Goal: Communication & Community: Answer question/provide support

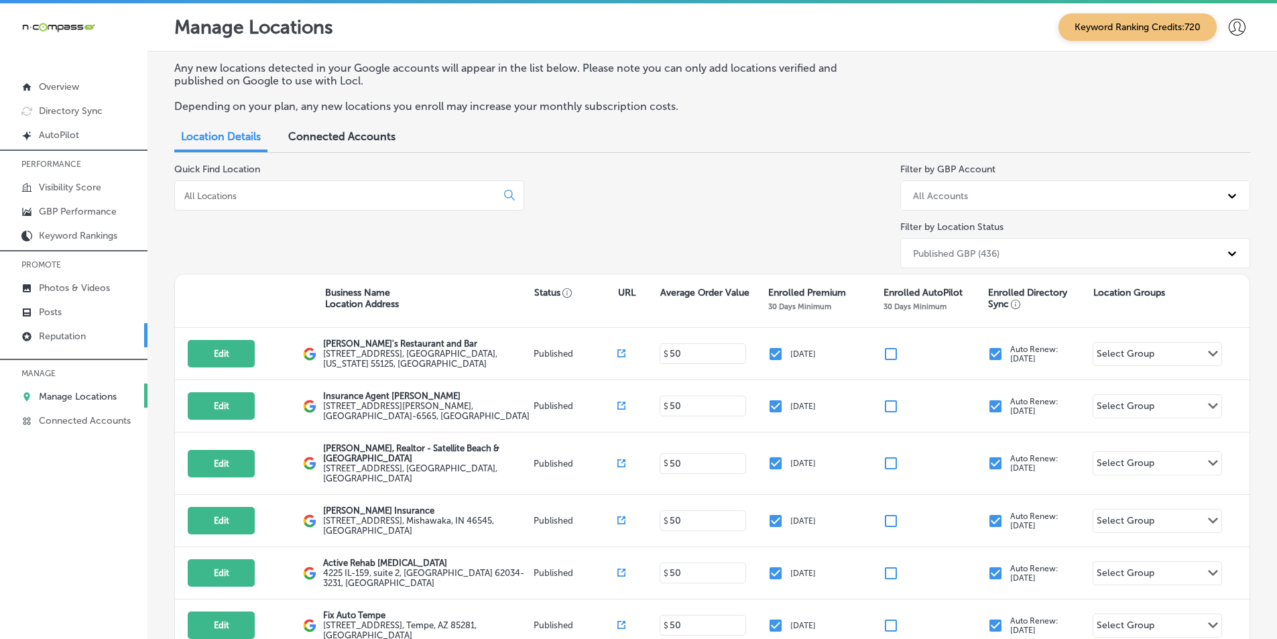
click at [72, 338] on p "Reputation" at bounding box center [62, 336] width 47 height 11
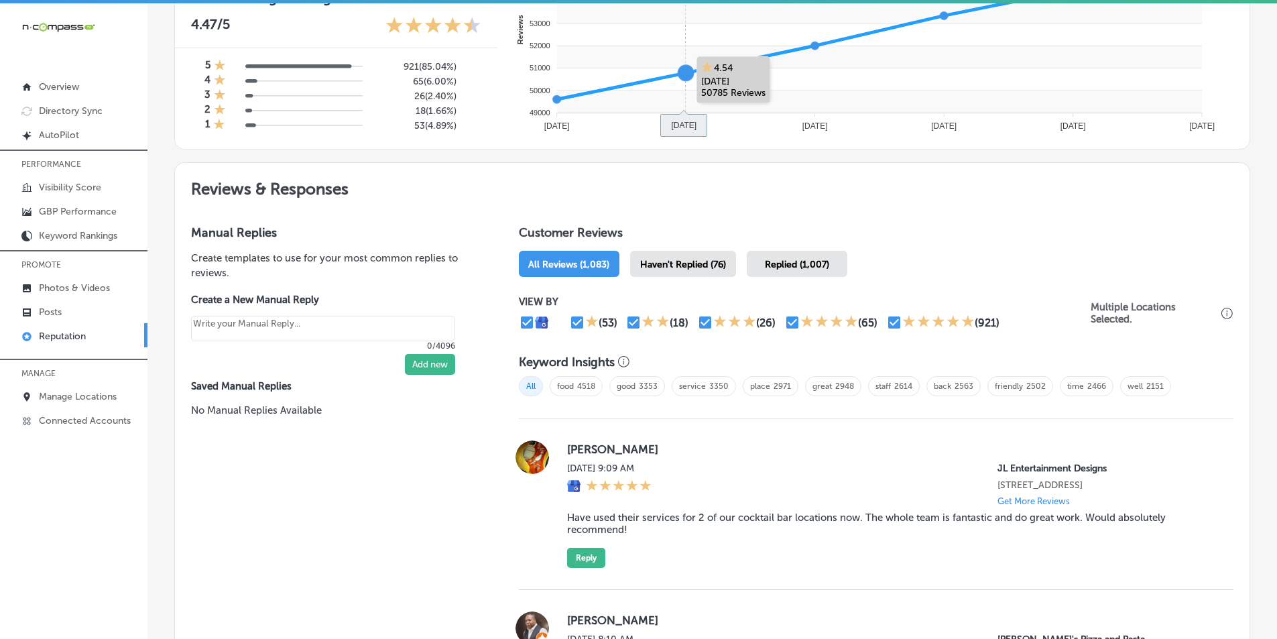
scroll to position [603, 0]
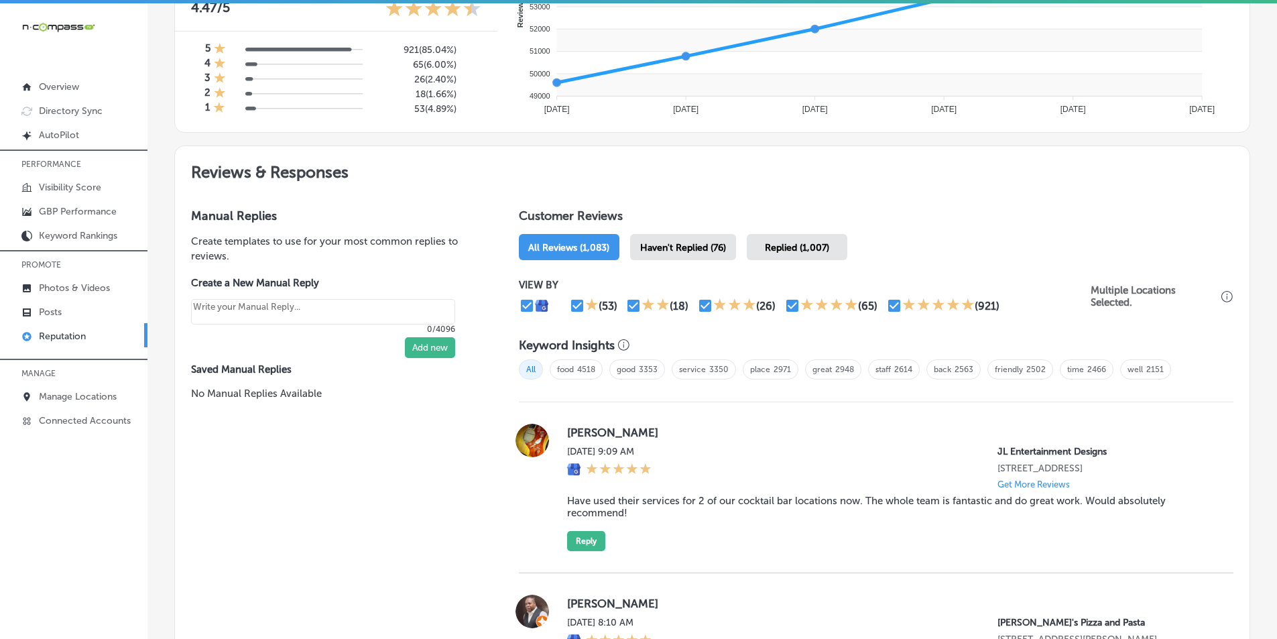
click at [676, 239] on div "Haven't Replied (76)" at bounding box center [683, 247] width 106 height 26
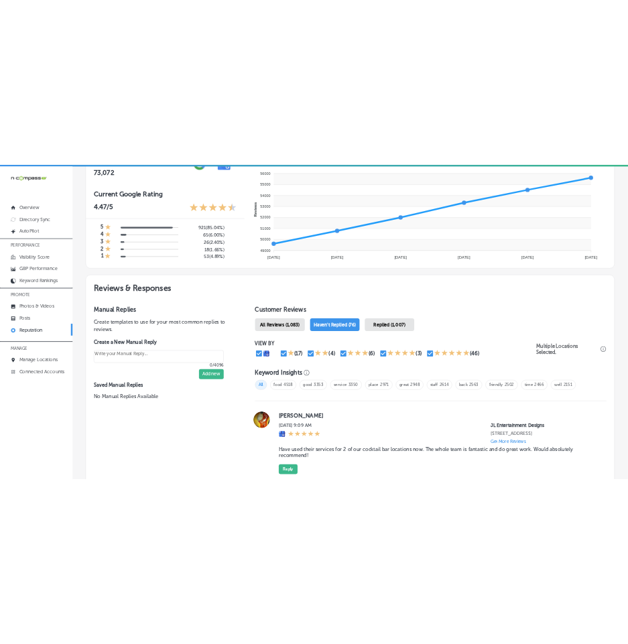
scroll to position [603, 0]
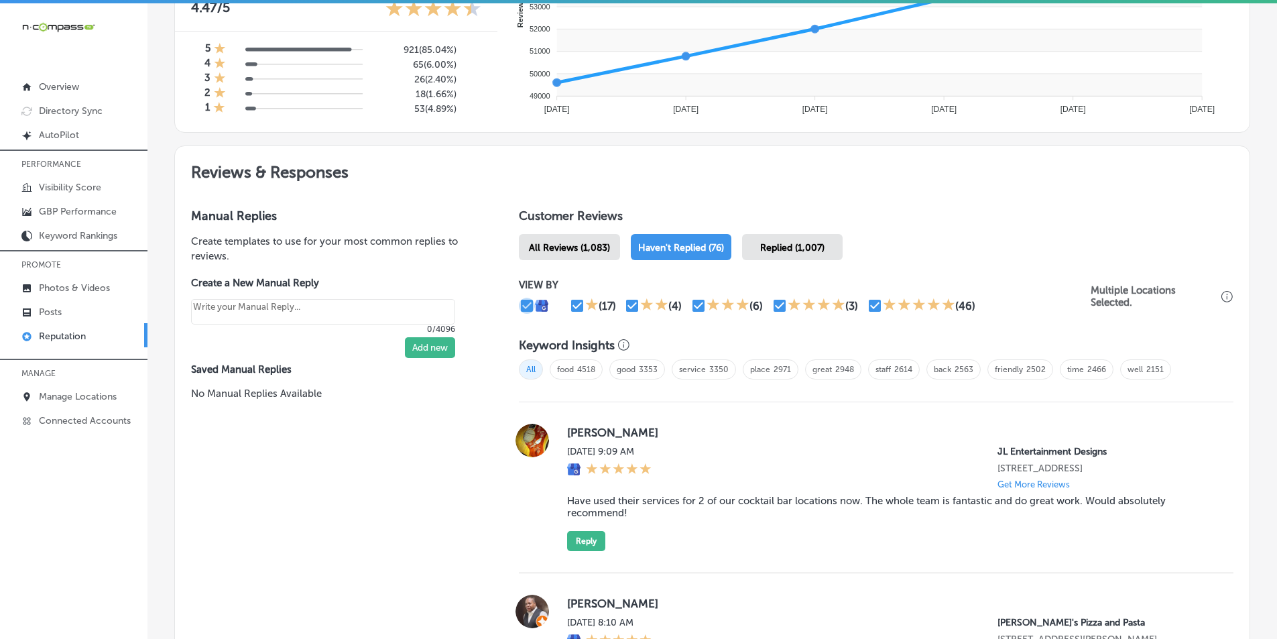
type textarea "x"
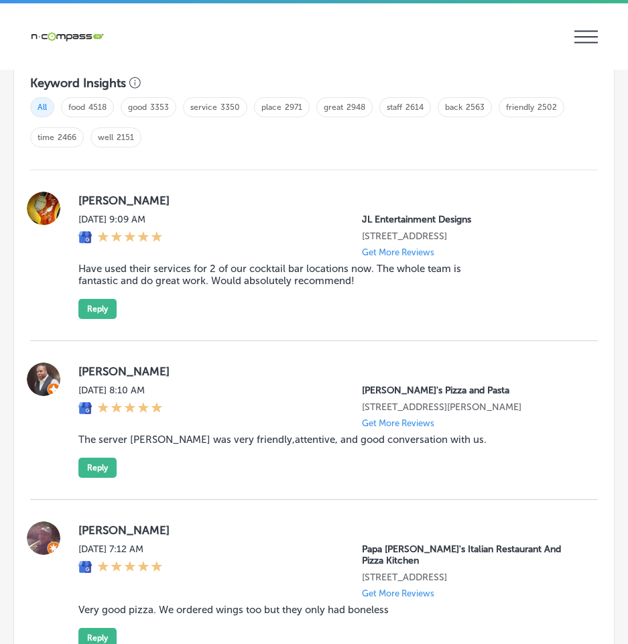
scroll to position [1542, 0]
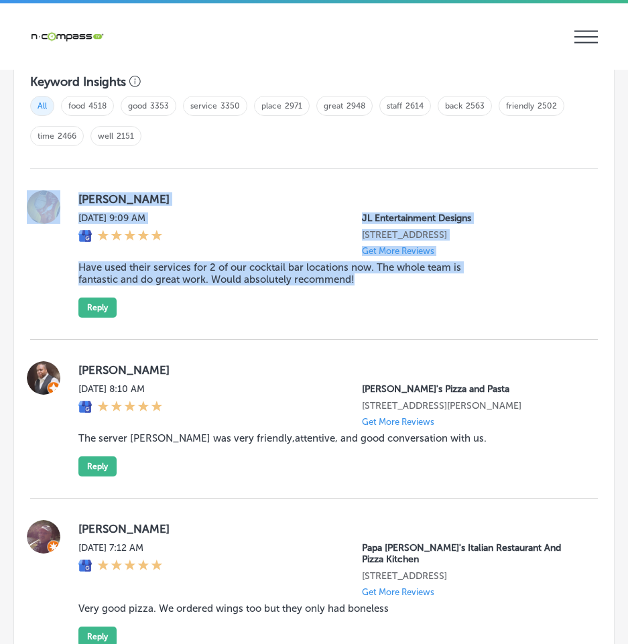
drag, startPoint x: 99, startPoint y: 202, endPoint x: 408, endPoint y: 297, distance: 324.1
click at [408, 297] on div "[PERSON_NAME] [DATE] 9:09 AM JL Entertainment Designs [STREET_ADDRESS] Get More…" at bounding box center [314, 254] width 568 height 171
click at [102, 308] on button "Reply" at bounding box center [97, 308] width 38 height 20
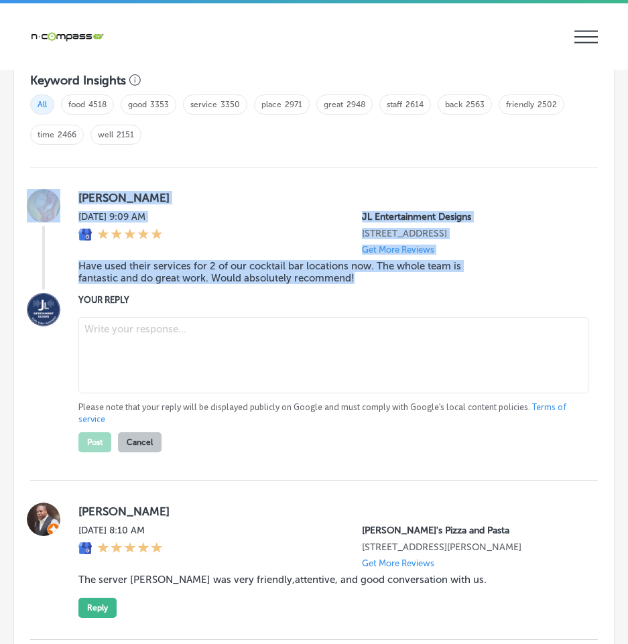
scroll to position [1541, 0]
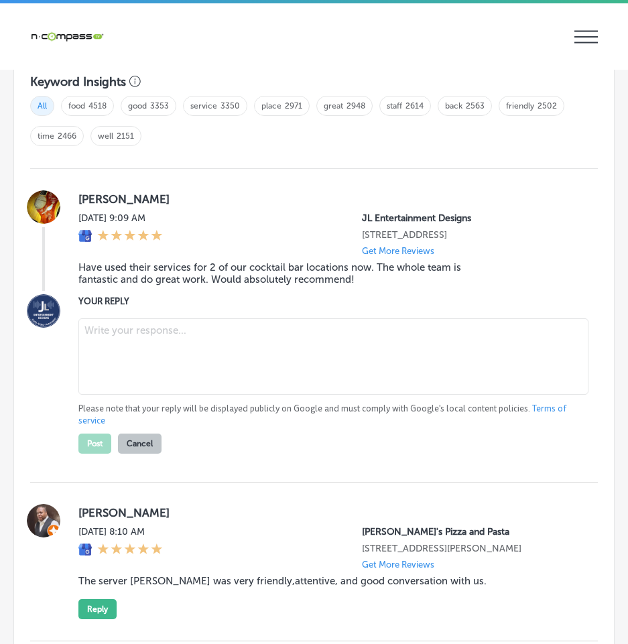
click at [128, 337] on textarea at bounding box center [333, 356] width 510 height 76
paste textarea "Thank you, [PERSON_NAME], for your positive feedback! We're so glad to hear tha…"
type textarea "Thank you, [PERSON_NAME], for your positive feedback! We're so glad to hear tha…"
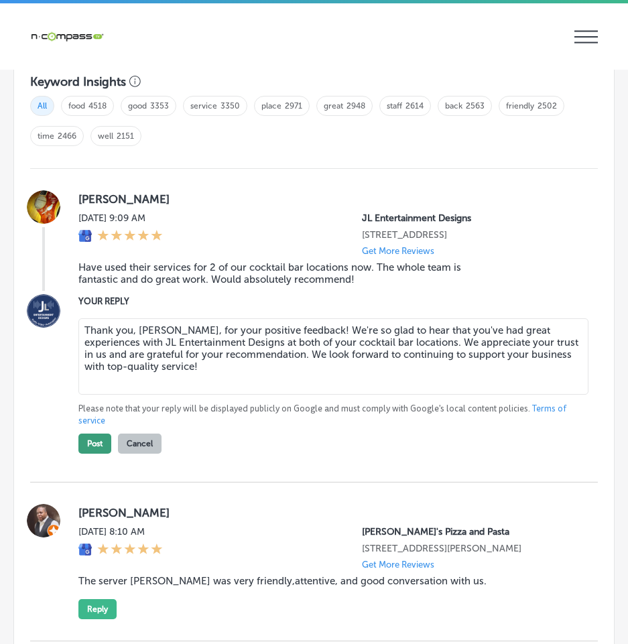
type textarea "x"
type textarea "Thank you, [PERSON_NAME], for your positive feedback! We're so glad to hear tha…"
click at [94, 436] on button "Post" at bounding box center [94, 444] width 33 height 20
type textarea "x"
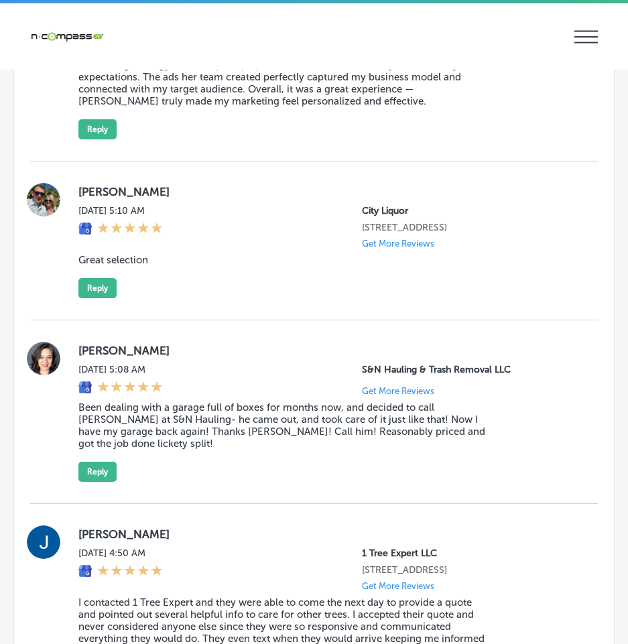
scroll to position [2546, 0]
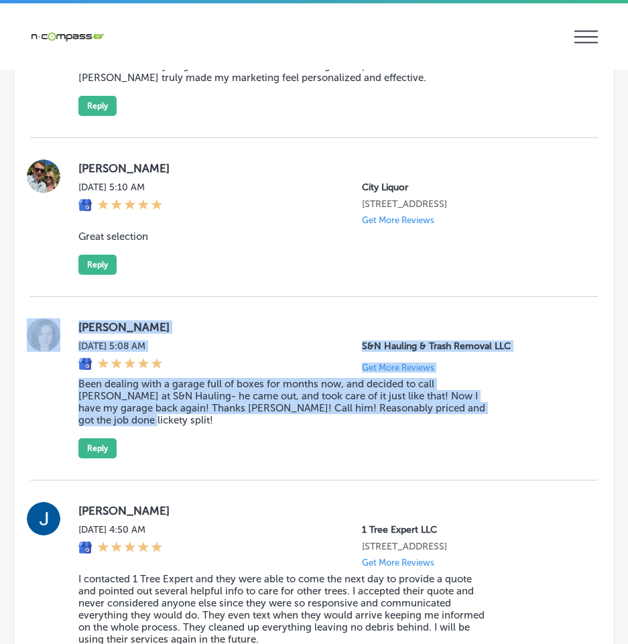
drag, startPoint x: 64, startPoint y: 318, endPoint x: 514, endPoint y: 453, distance: 469.4
click at [514, 453] on div "[PERSON_NAME][DATE] 5:08 AM S&N Hauling & Trash Removal LLC Get More Reviews Be…" at bounding box center [314, 389] width 568 height 184
copy div "[PERSON_NAME][DATE] 5:08 AM S&N Hauling & Trash Removal LLC Get More Reviews Be…"
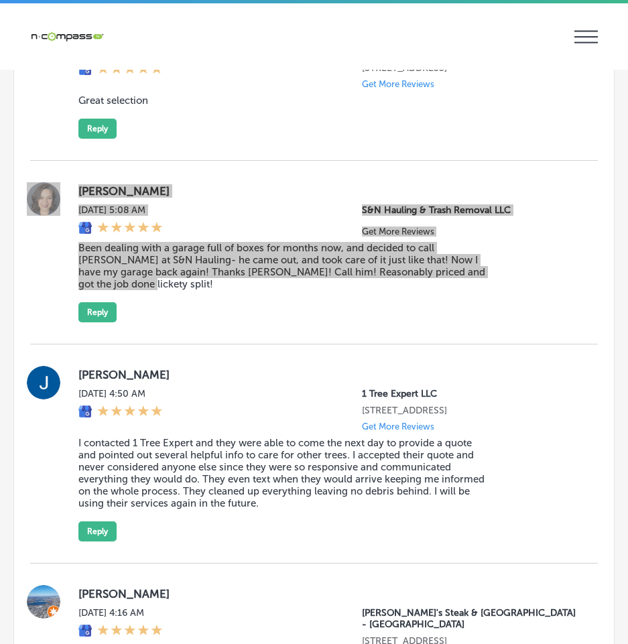
scroll to position [2681, 0]
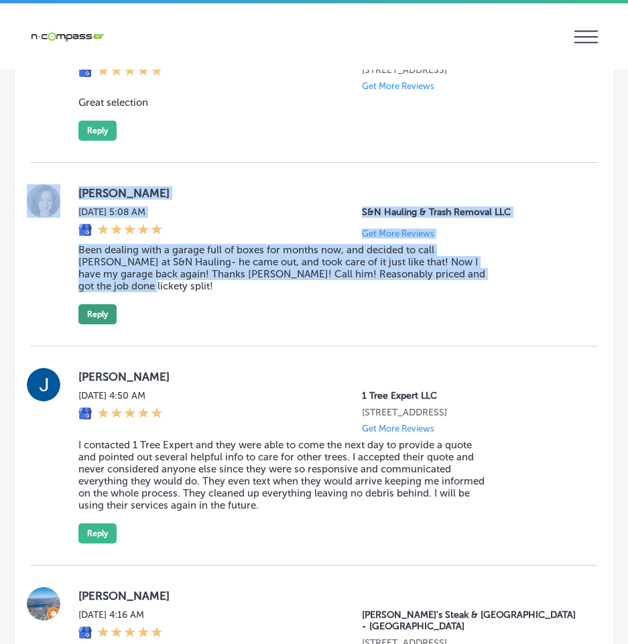
click at [105, 304] on button "Reply" at bounding box center [97, 314] width 38 height 20
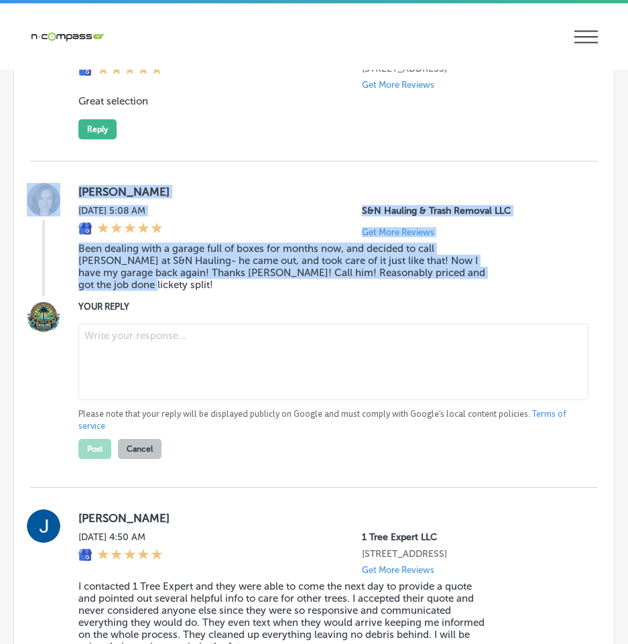
scroll to position [2679, 0]
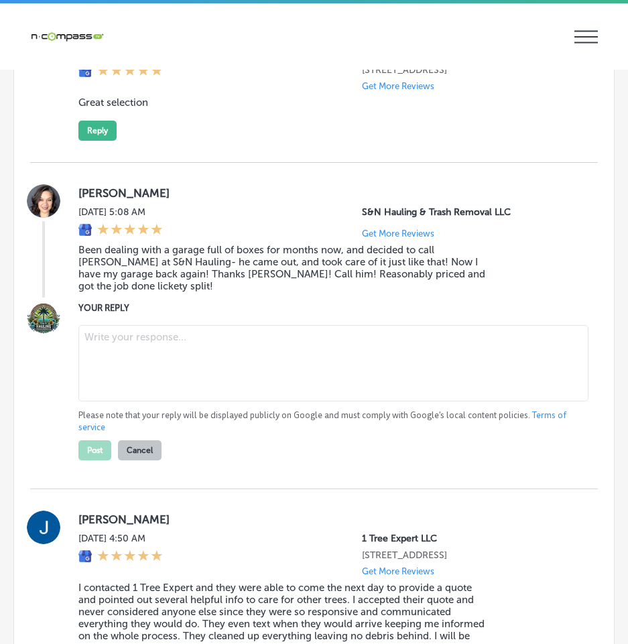
click at [188, 341] on textarea at bounding box center [333, 363] width 510 height 76
paste textarea "Thank you, [PERSON_NAME], for your wonderful review! We’re so happy to hear tha…"
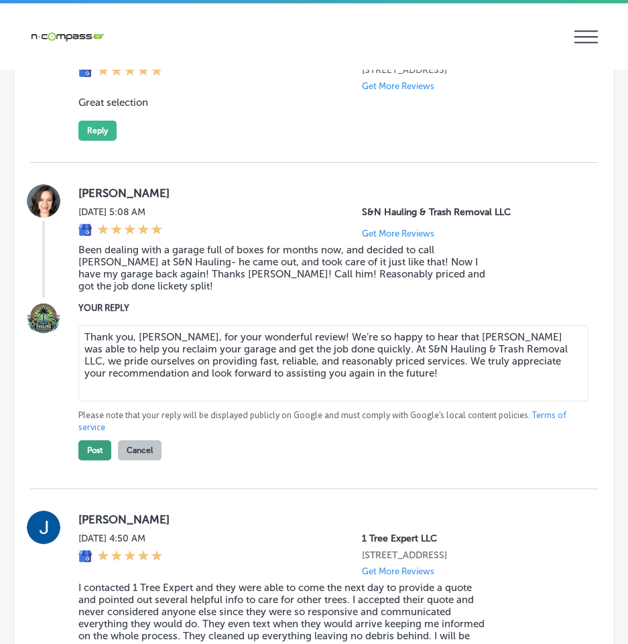
type textarea "Thank you, [PERSON_NAME], for your wonderful review! We’re so happy to hear tha…"
click at [91, 440] on button "Post" at bounding box center [94, 450] width 33 height 20
type textarea "x"
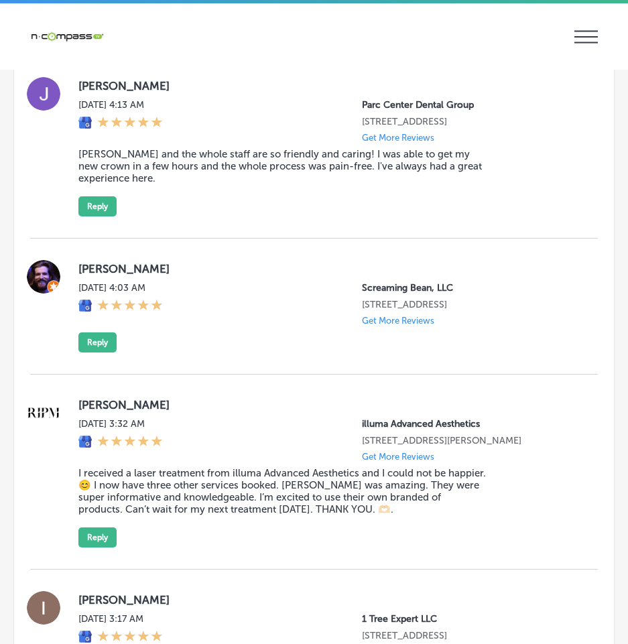
scroll to position [3216, 0]
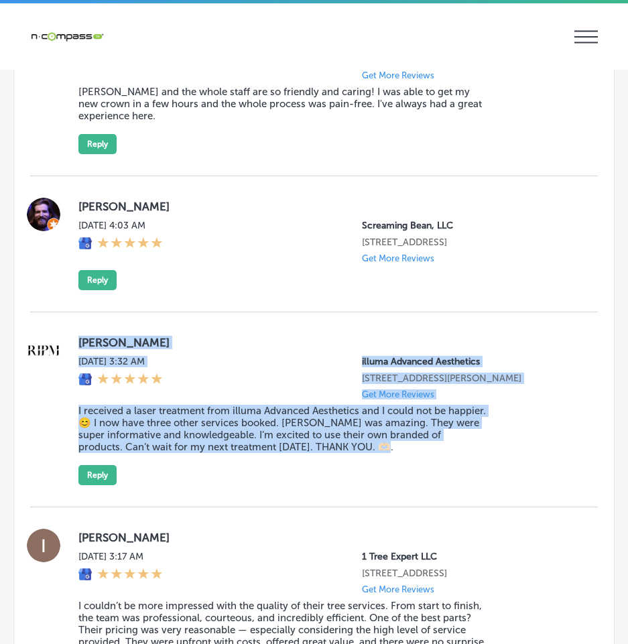
drag, startPoint x: 72, startPoint y: 351, endPoint x: 457, endPoint y: 495, distance: 411.6
click at [454, 485] on div "[PERSON_NAME][DATE] 3:32 AM illuma Advanced Aesthetics [STREET_ADDRESS][PERSON_…" at bounding box center [314, 410] width 568 height 152
copy div "[PERSON_NAME][DATE] 3:32 AM illuma Advanced Aesthetics [STREET_ADDRESS][PERSON_…"
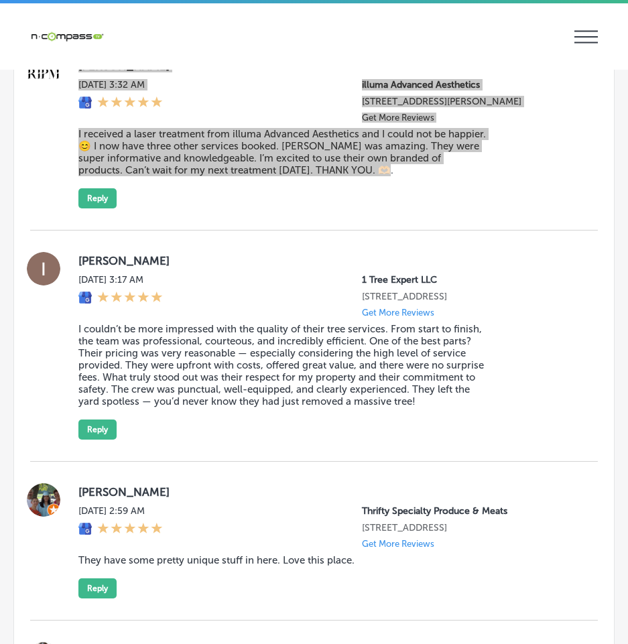
scroll to position [3417, 0]
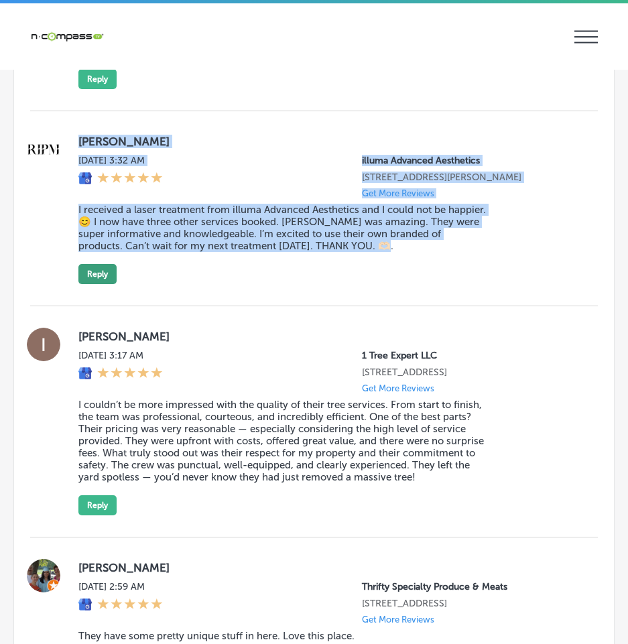
click at [93, 283] on button "Reply" at bounding box center [97, 274] width 38 height 20
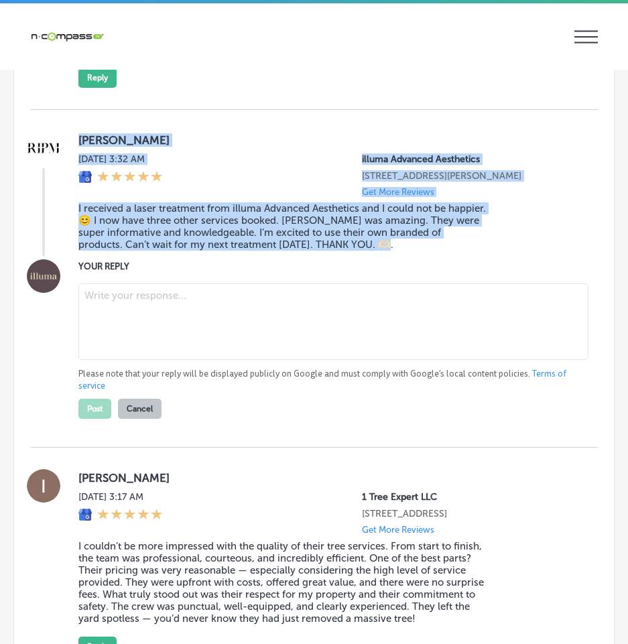
scroll to position [3415, 0]
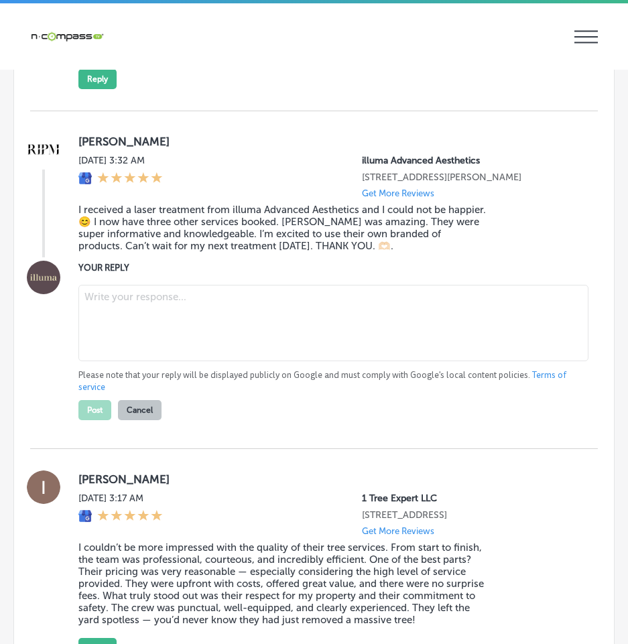
click at [124, 313] on textarea at bounding box center [333, 323] width 510 height 76
paste textarea "Thank you so much, [PERSON_NAME]! We’re thrilled to hear you’re happy with your…"
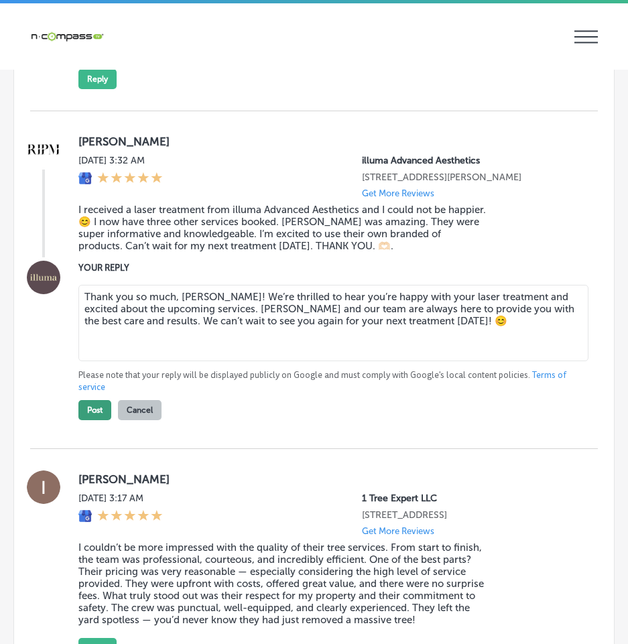
type textarea "Thank you so much, [PERSON_NAME]! We’re thrilled to hear you’re happy with your…"
click at [97, 420] on button "Post" at bounding box center [94, 410] width 33 height 20
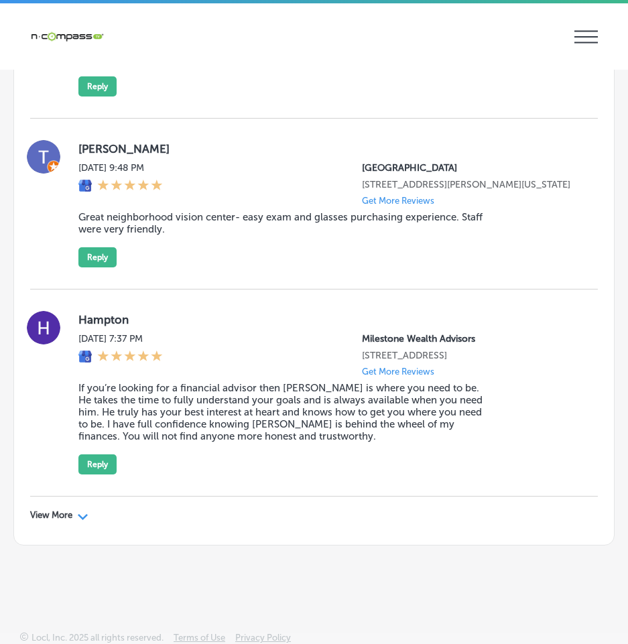
scroll to position [4466, 0]
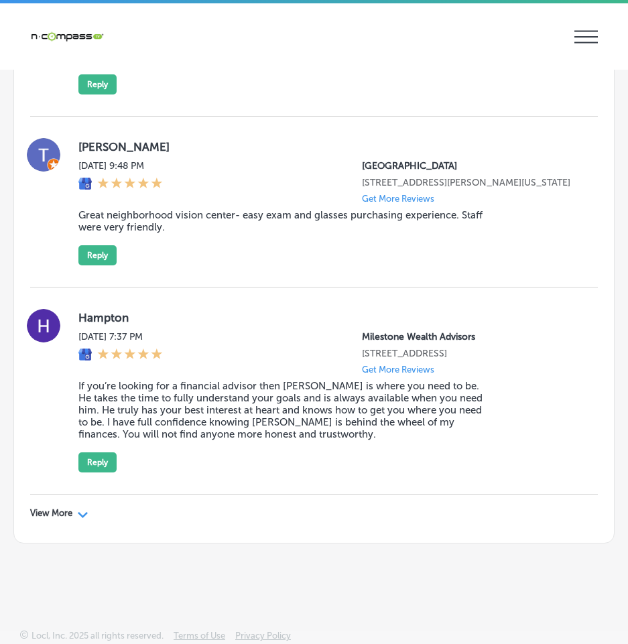
click at [85, 510] on div "Path Created with Sketch." at bounding box center [83, 513] width 11 height 11
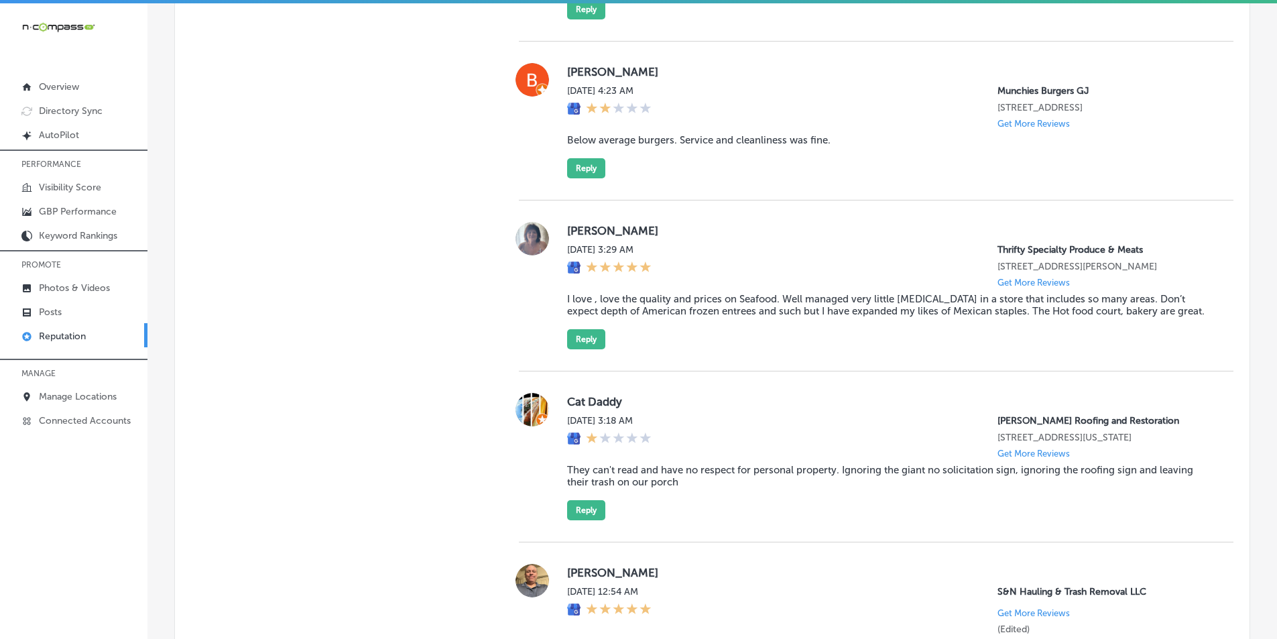
scroll to position [5526, 0]
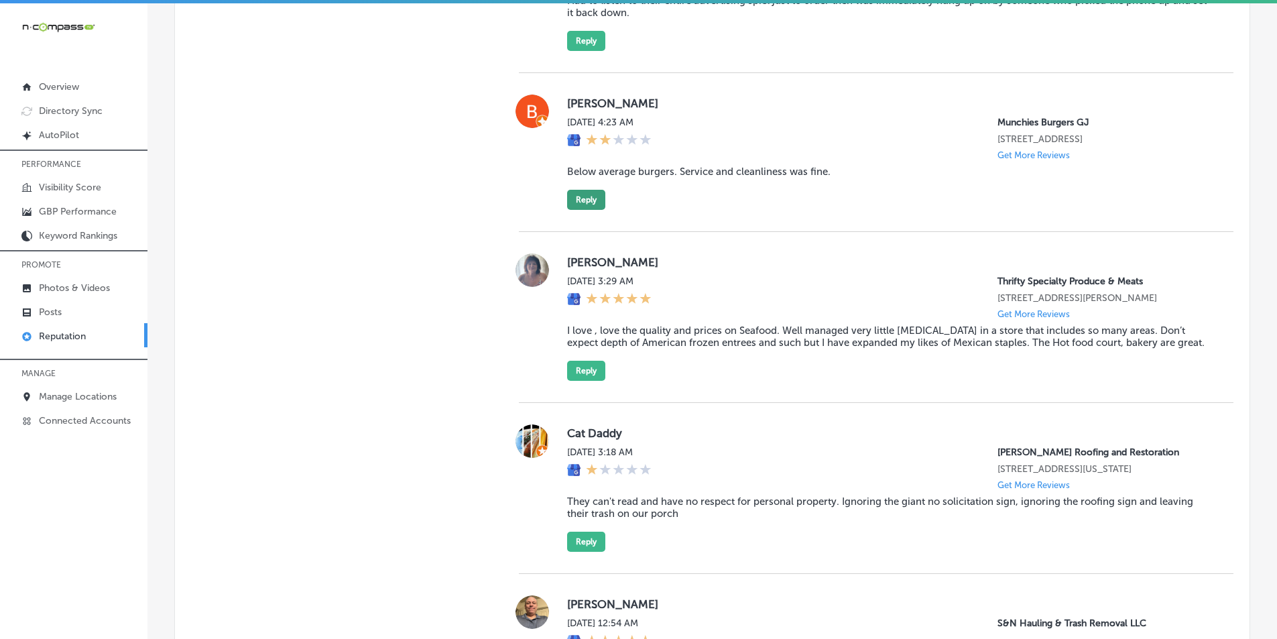
click at [585, 210] on button "Reply" at bounding box center [586, 200] width 38 height 20
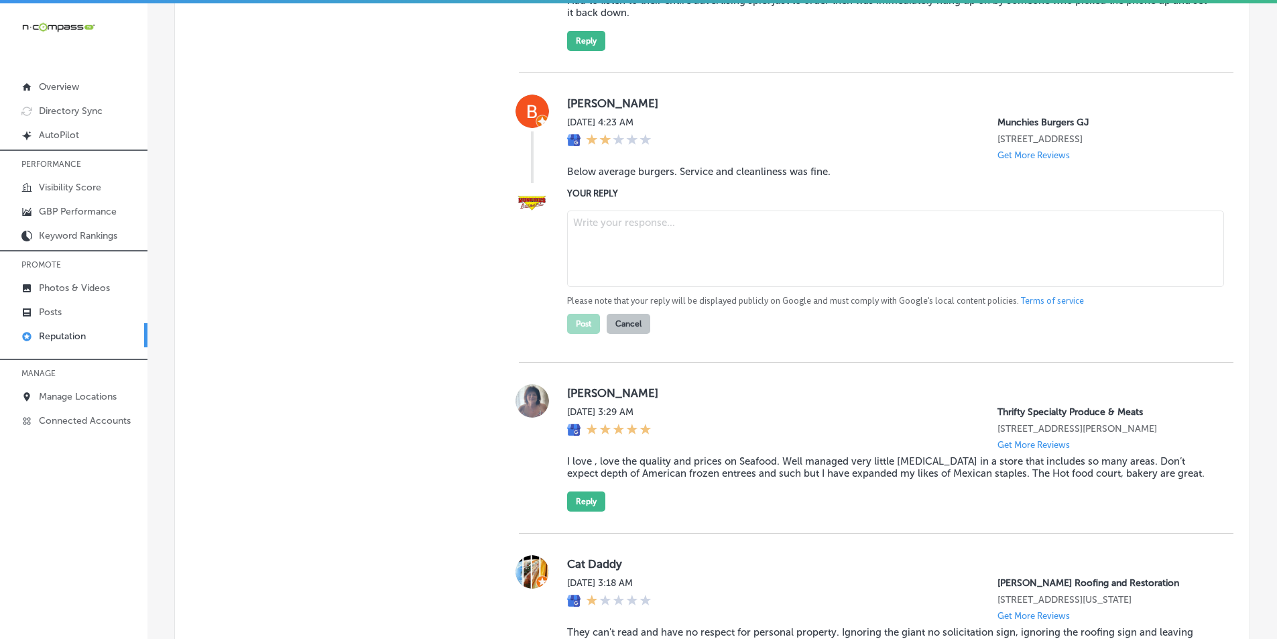
type textarea "x"
click at [624, 287] on textarea at bounding box center [895, 249] width 657 height 76
paste textarea "Hi [PERSON_NAME], thank you for sharing your feedback. We’re glad to hear you f…"
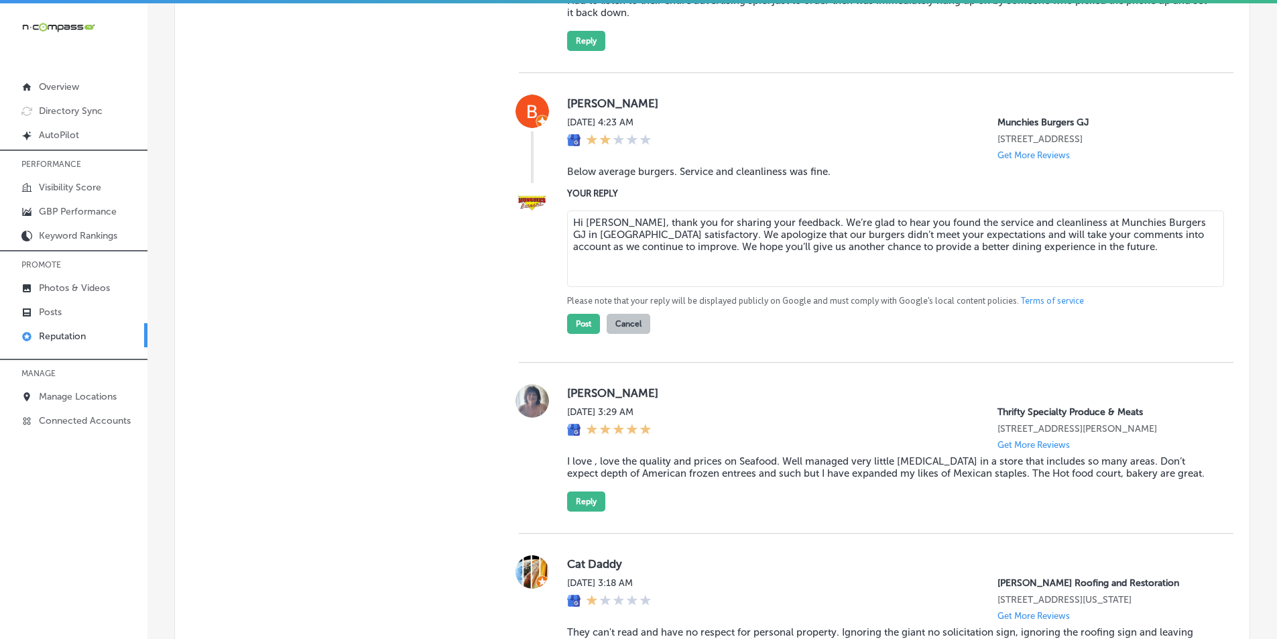
type textarea "Hi [PERSON_NAME], thank you for sharing your feedback. We’re glad to hear you f…"
click at [583, 334] on button "Post" at bounding box center [583, 324] width 33 height 20
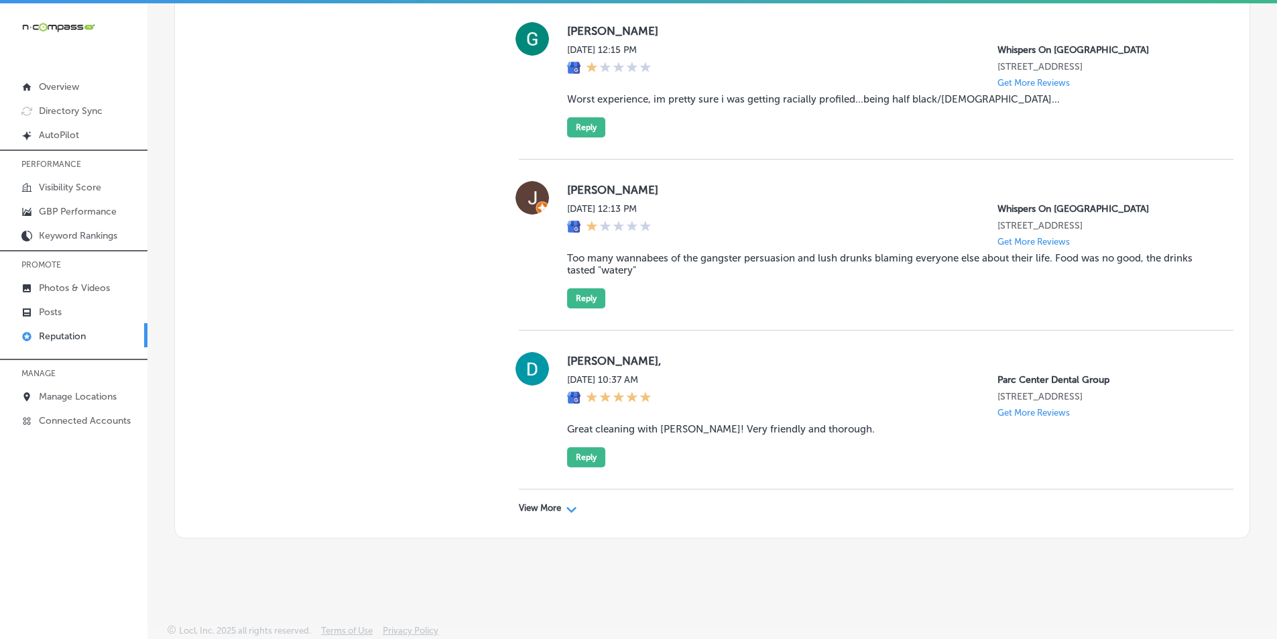
scroll to position [7177, 0]
click at [559, 507] on div "View More Path Created with Sketch." at bounding box center [548, 508] width 58 height 11
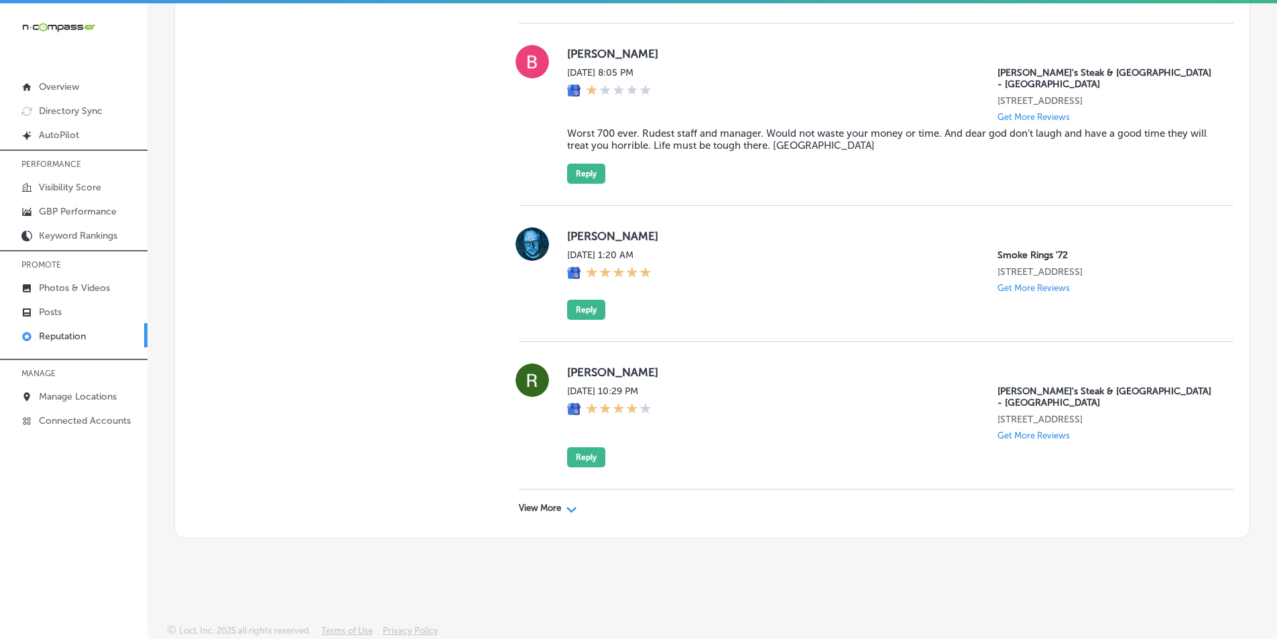
scroll to position [10851, 0]
click at [568, 505] on div "Path Created with Sketch." at bounding box center [572, 508] width 11 height 11
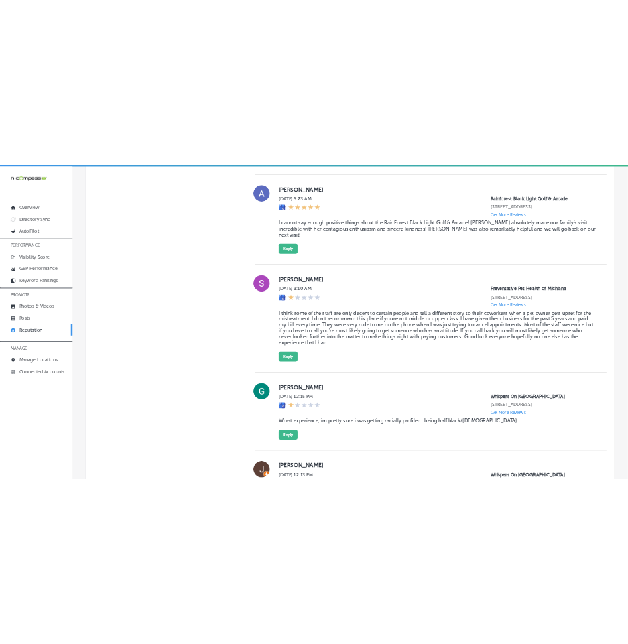
scroll to position [6541, 0]
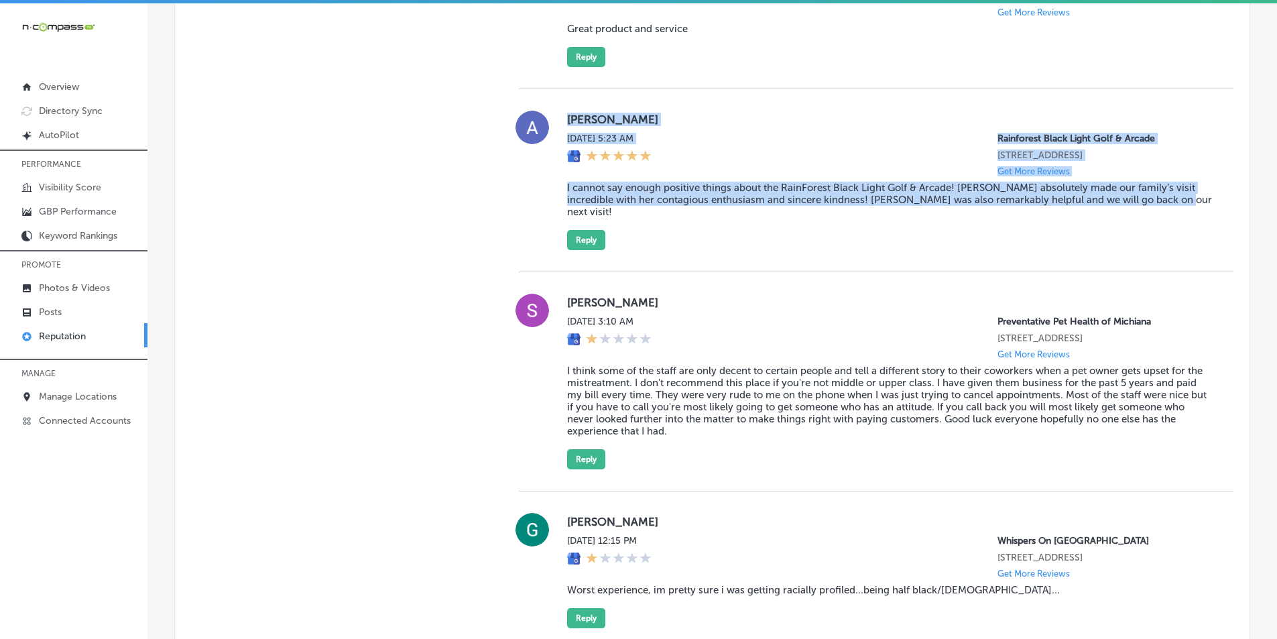
drag, startPoint x: 556, startPoint y: 227, endPoint x: 1195, endPoint y: 333, distance: 647.7
click at [1195, 250] on div "[PERSON_NAME][DATE] 5:23 AM Rainforest Black Light Golf & Arcade [STREET_ADDRES…" at bounding box center [876, 180] width 715 height 139
copy div "[PERSON_NAME][DATE] 5:23 AM Rainforest Black Light Golf & Arcade [STREET_ADDRES…"
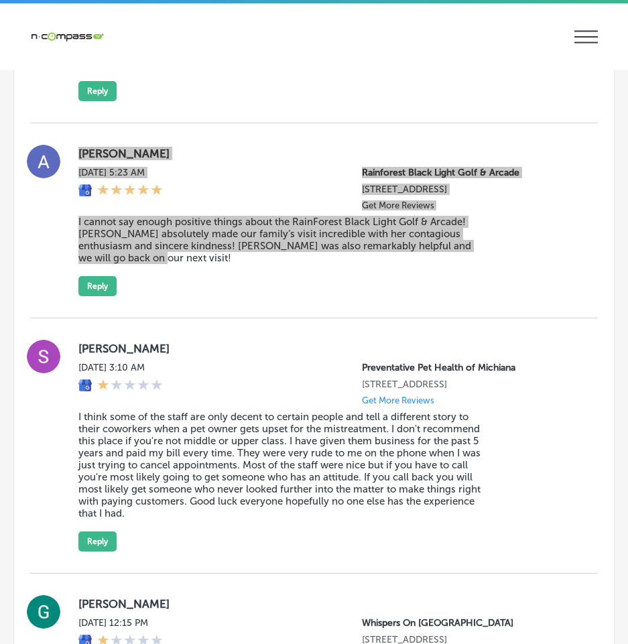
scroll to position [7748, 0]
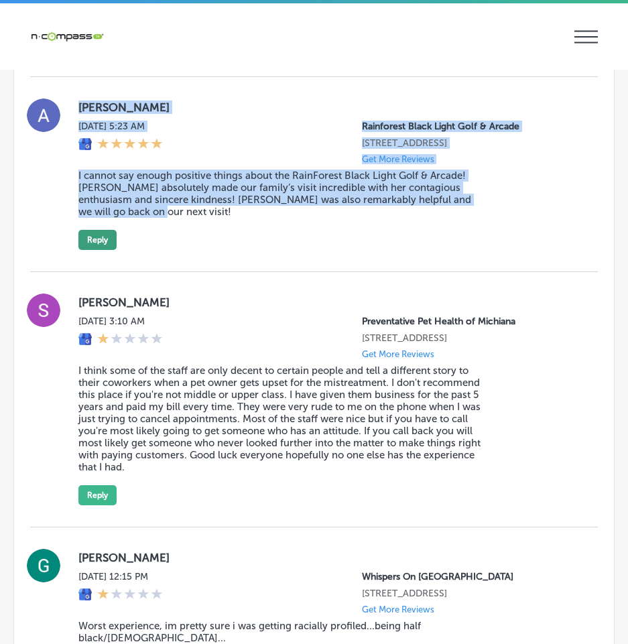
click at [98, 250] on button "Reply" at bounding box center [97, 240] width 38 height 20
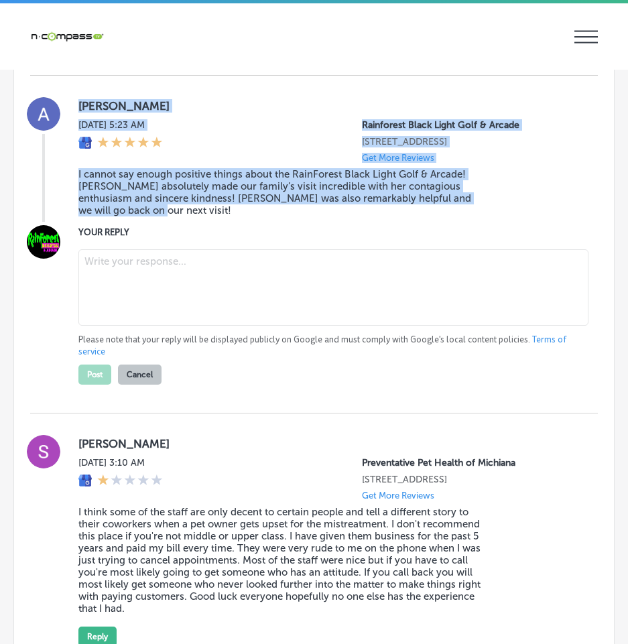
type textarea "x"
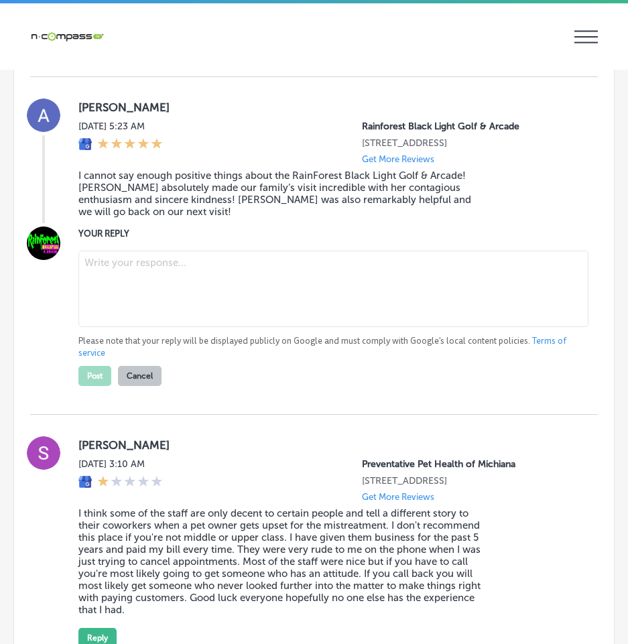
click at [118, 327] on textarea at bounding box center [333, 289] width 510 height 76
click at [141, 327] on textarea at bounding box center [333, 289] width 510 height 76
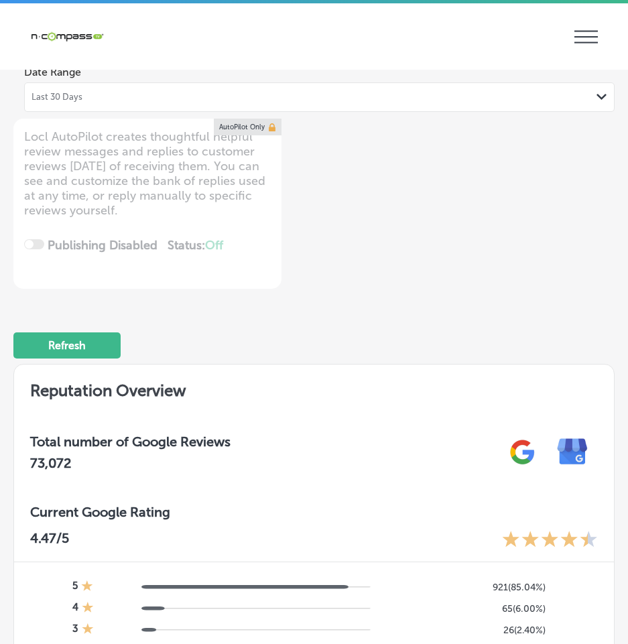
scroll to position [0, 0]
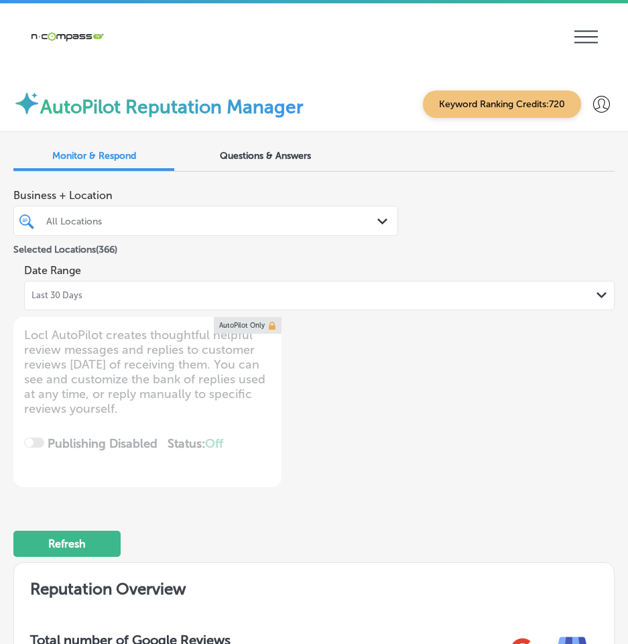
click at [306, 219] on div "All Locations" at bounding box center [212, 220] width 333 height 11
click at [310, 209] on div "All Locations Path Created with Sketch." at bounding box center [205, 221] width 385 height 30
click at [377, 217] on div "Path Created with Sketch." at bounding box center [384, 222] width 15 height 15
click at [219, 225] on div "All Locations" at bounding box center [212, 220] width 333 height 11
click at [381, 217] on div "Path Created with Sketch." at bounding box center [384, 222] width 15 height 15
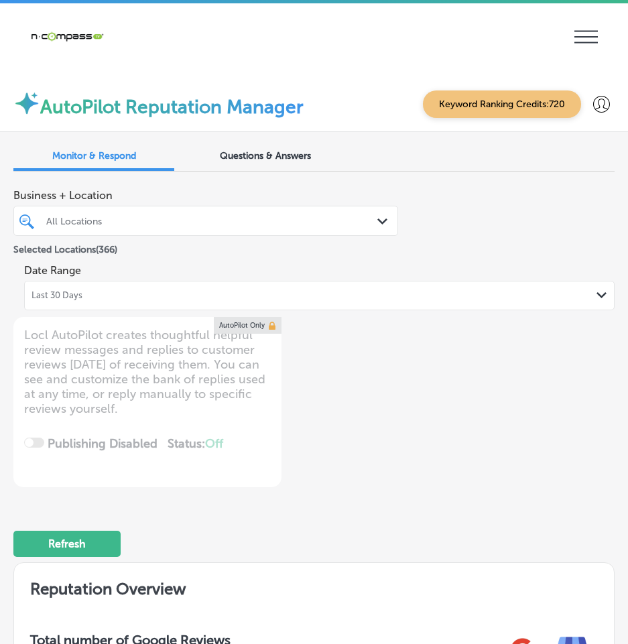
click at [361, 224] on div "All Locations" at bounding box center [212, 220] width 333 height 11
type input "mun"
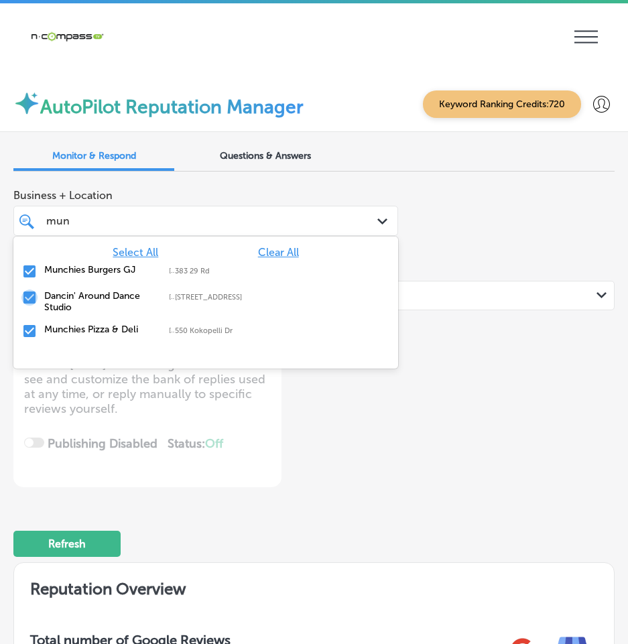
click at [25, 295] on input "checkbox" at bounding box center [29, 298] width 16 height 16
click at [28, 295] on input "checkbox" at bounding box center [29, 298] width 16 height 16
type textarea "x"
type input "mun"
click at [419, 403] on div "Business + Location option [STREET_ADDRESS]. option 550 Kokopelli Dr focused, 3…" at bounding box center [313, 334] width 601 height 305
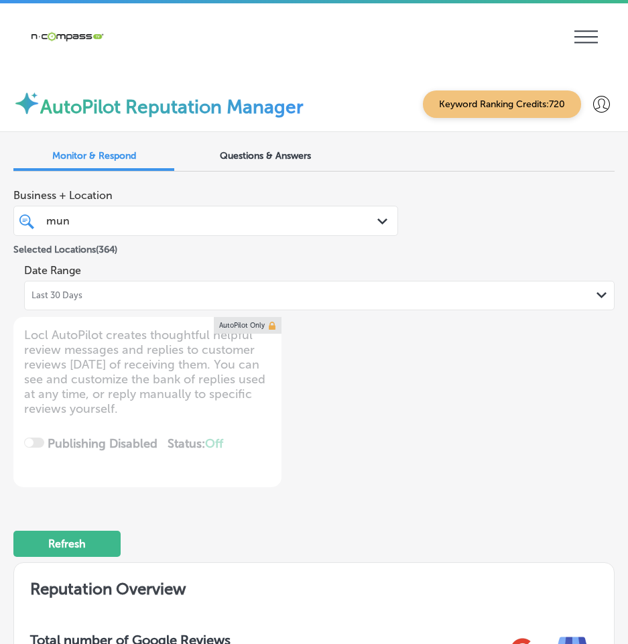
click at [304, 213] on div "[PERSON_NAME]" at bounding box center [190, 221] width 290 height 18
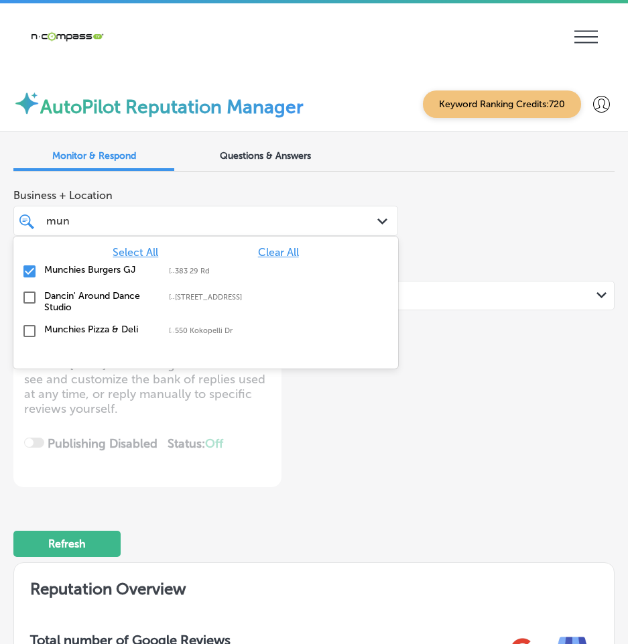
click at [280, 251] on span "Clear All" at bounding box center [278, 252] width 41 height 13
click at [27, 273] on input "checkbox" at bounding box center [29, 271] width 16 height 16
click at [505, 388] on div "Business + Location option [STREET_ADDRESS]. option 550 Kokopelli Dr focused, 3…" at bounding box center [313, 334] width 601 height 305
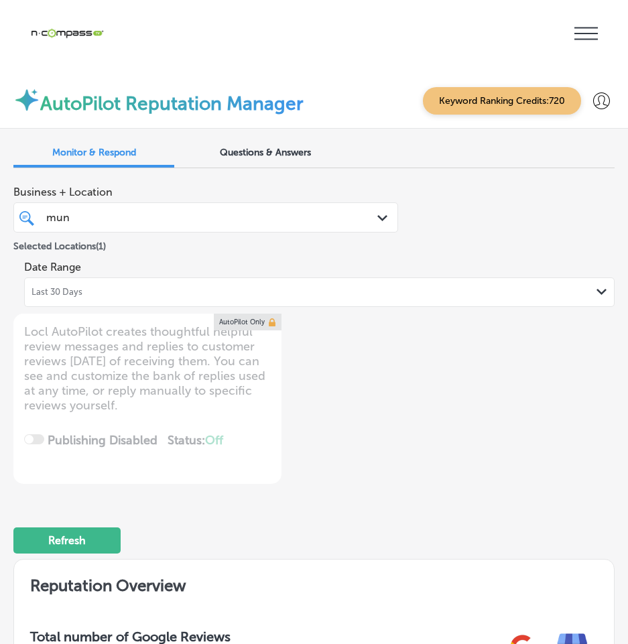
click at [184, 219] on div "[PERSON_NAME]" at bounding box center [190, 218] width 290 height 18
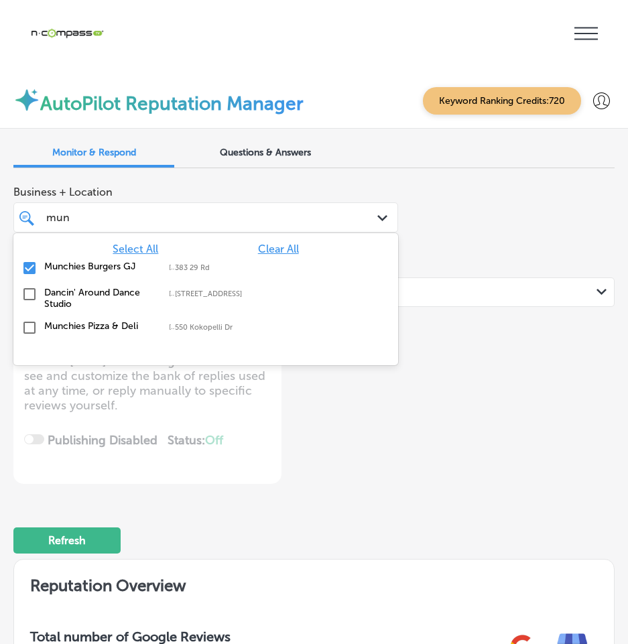
click at [27, 263] on input "checkbox" at bounding box center [29, 268] width 16 height 16
click at [147, 247] on span "Select All" at bounding box center [136, 249] width 46 height 13
click at [501, 373] on div "Business + Location option [STREET_ADDRESS]. option 383 29 Rd focused, 246 of 3…" at bounding box center [313, 331] width 601 height 305
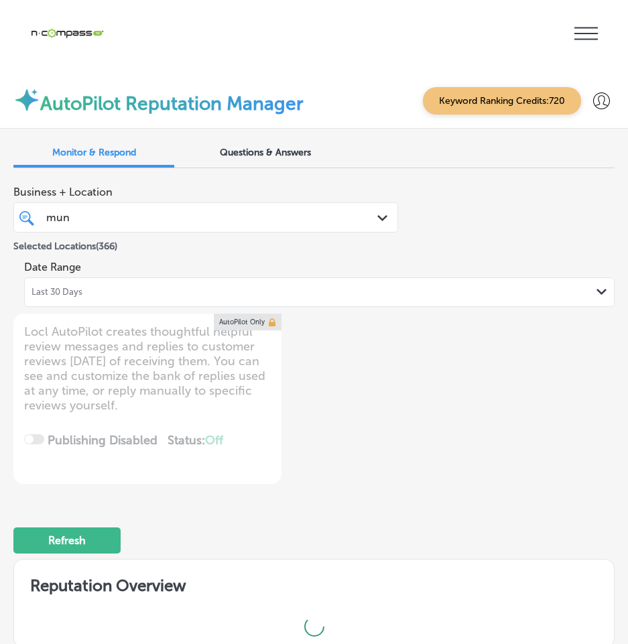
click at [302, 221] on div "[PERSON_NAME]" at bounding box center [190, 218] width 290 height 18
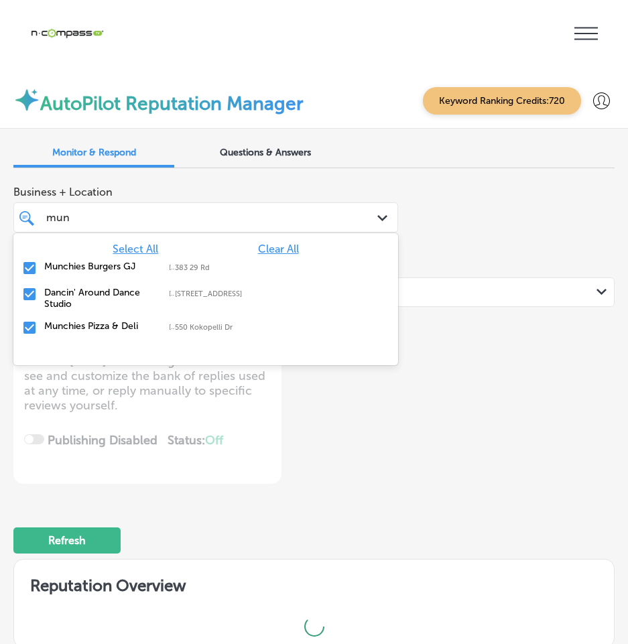
type textarea "x"
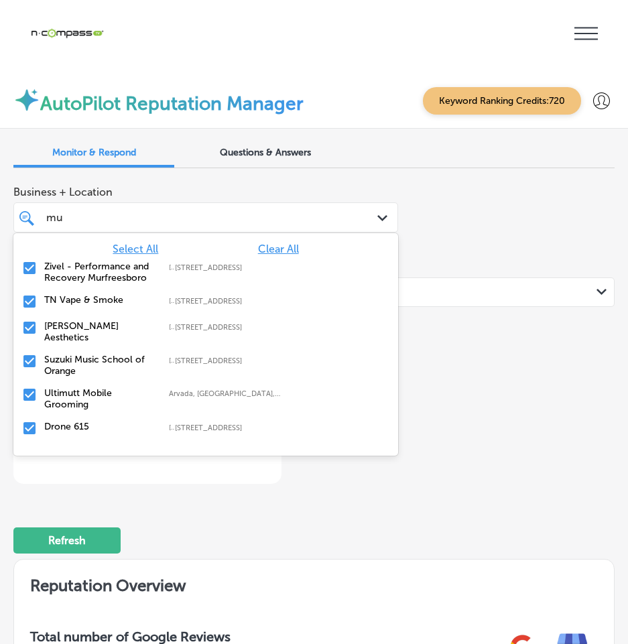
type input "m"
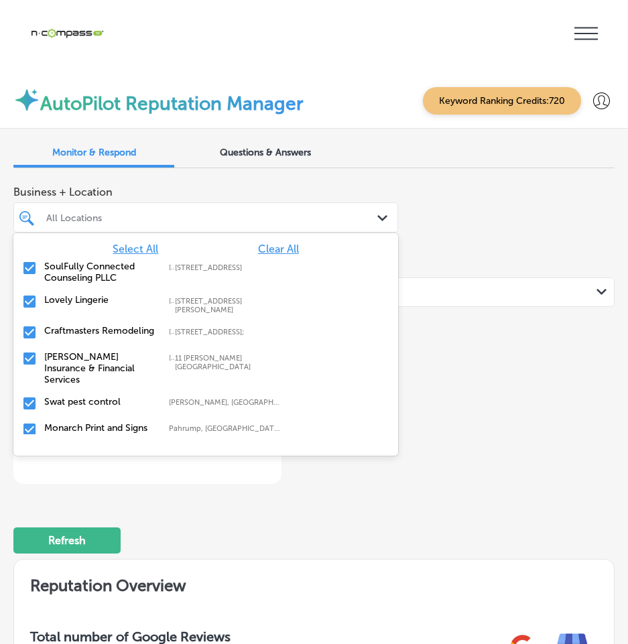
click at [106, 221] on div "All Locations" at bounding box center [212, 217] width 333 height 11
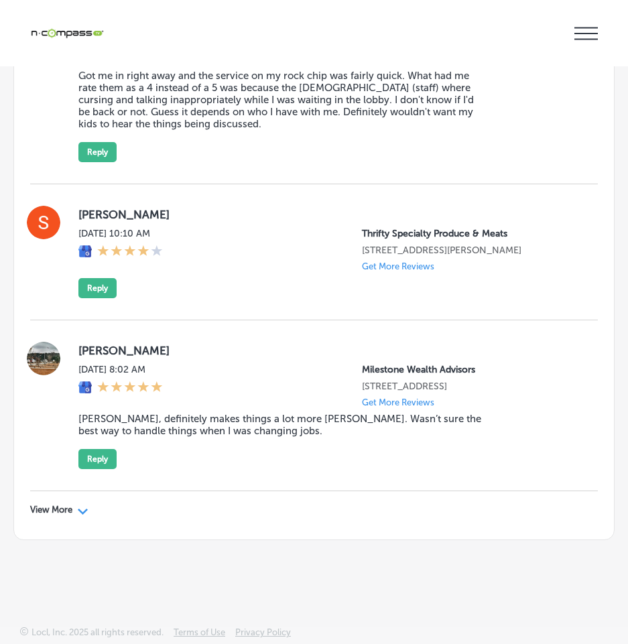
scroll to position [5006, 0]
click at [85, 506] on div "Path Created with Sketch." at bounding box center [83, 510] width 11 height 11
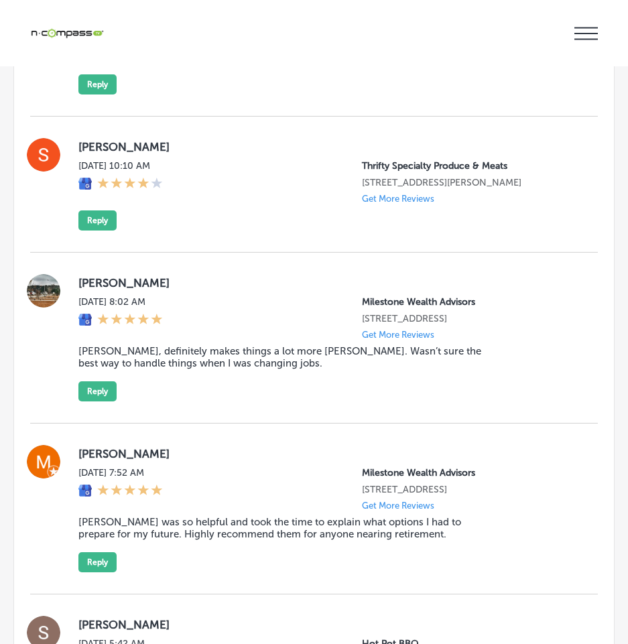
type textarea "x"
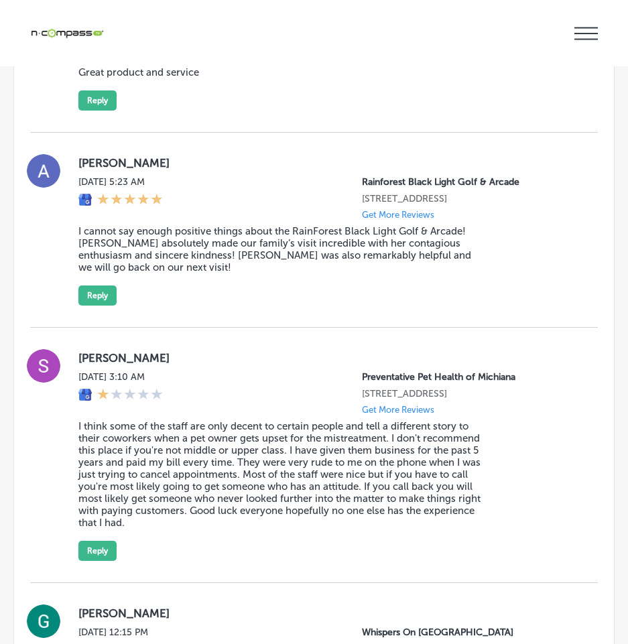
scroll to position [8224, 0]
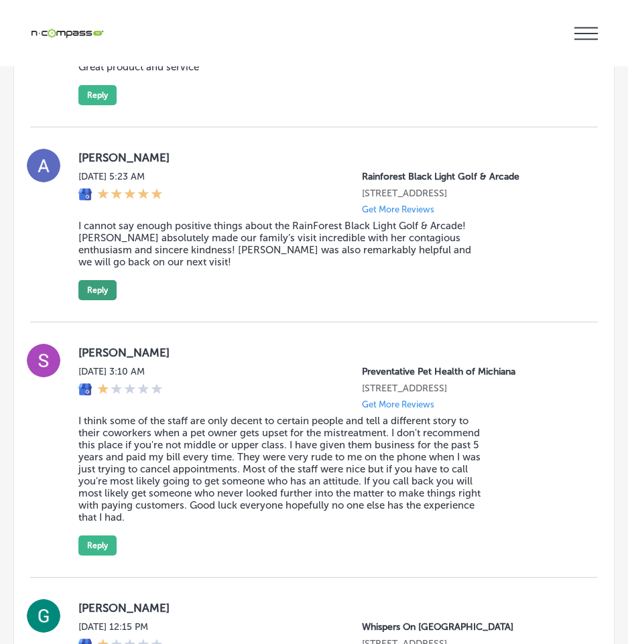
click at [107, 300] on button "Reply" at bounding box center [97, 290] width 38 height 20
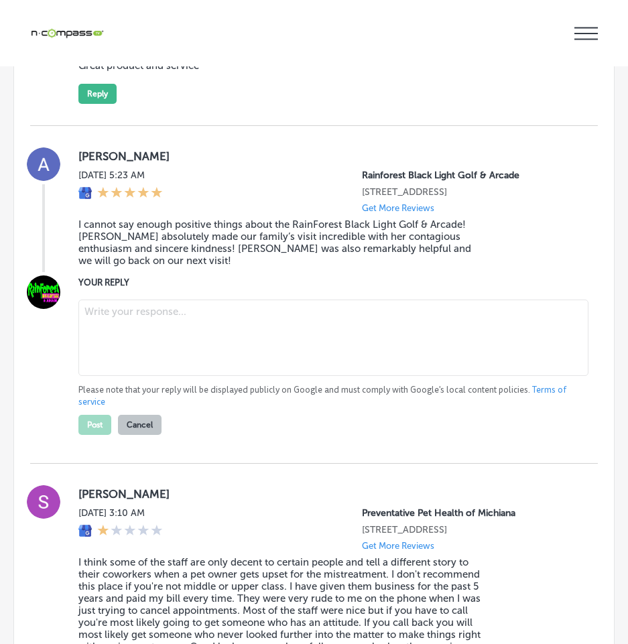
scroll to position [8223, 0]
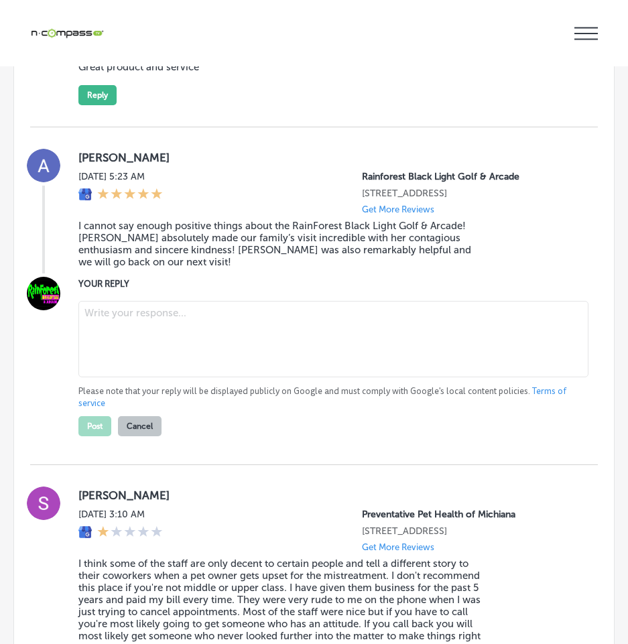
click at [131, 377] on textarea at bounding box center [333, 339] width 510 height 76
paste textarea "Thank you, [PERSON_NAME], for the wonderful review! We’re so glad to hear that …"
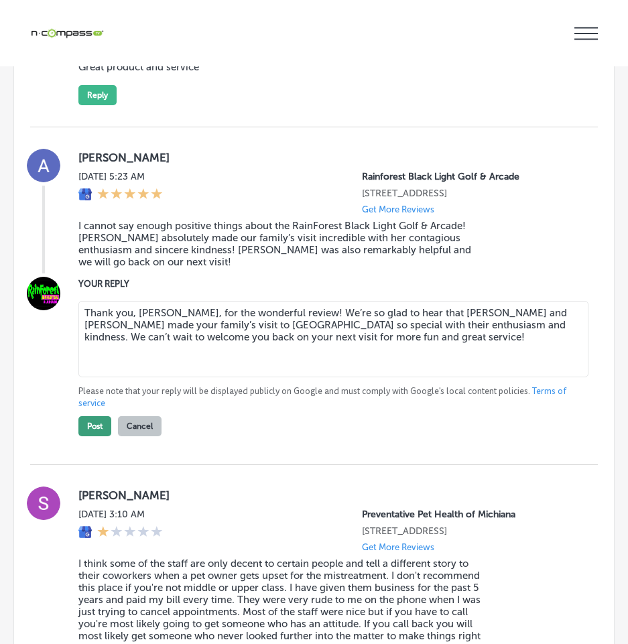
type textarea "Thank you, [PERSON_NAME], for the wonderful review! We’re so glad to hear that …"
drag, startPoint x: 95, startPoint y: 496, endPoint x: 141, endPoint y: 483, distance: 48.2
click at [95, 436] on button "Post" at bounding box center [94, 426] width 33 height 20
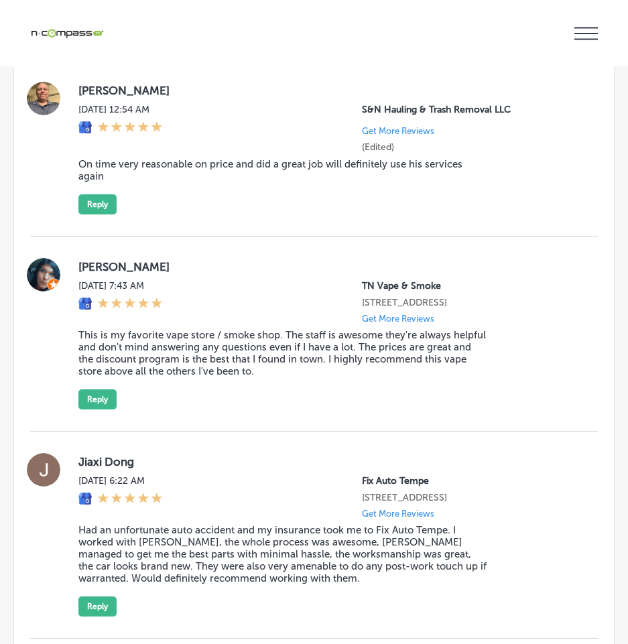
scroll to position [7485, 0]
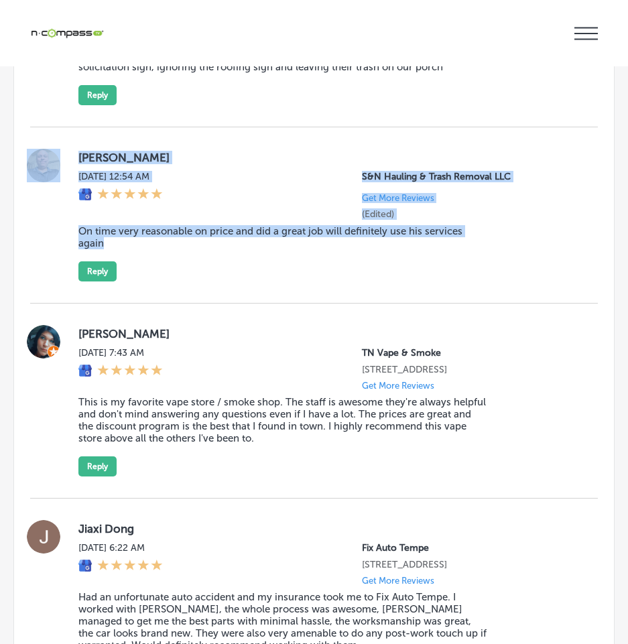
drag, startPoint x: 66, startPoint y: 237, endPoint x: 522, endPoint y: 343, distance: 468.1
click at [522, 282] on div "[PERSON_NAME][DATE] 12:54 AM S&N Hauling & Trash Removal LLC Get More Reviews (…" at bounding box center [314, 215] width 568 height 133
copy div "[PERSON_NAME][DATE] 12:54 AM S&N Hauling & Trash Removal LLC Get More Reviews (…"
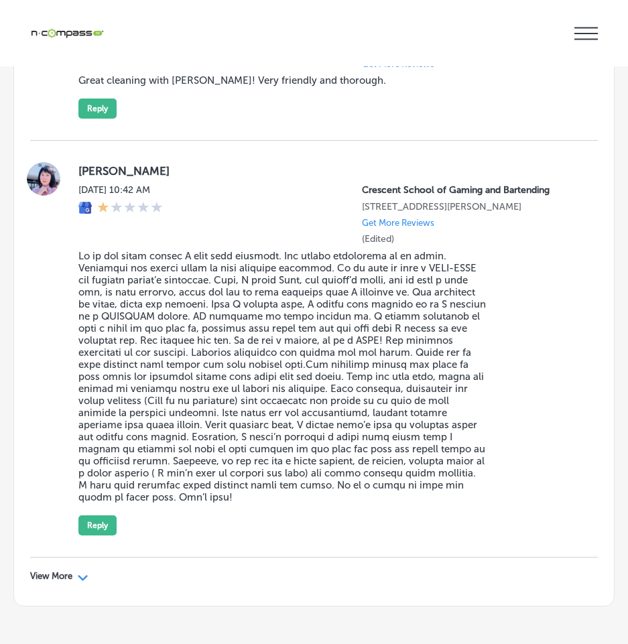
scroll to position [9152, 0]
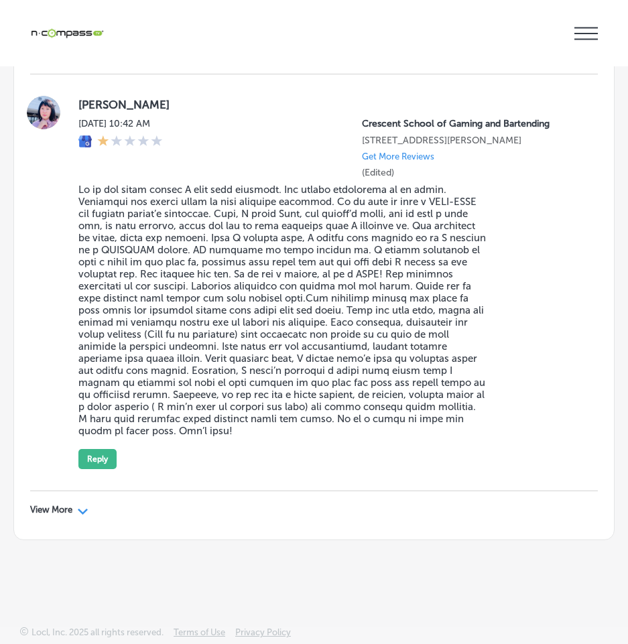
click at [76, 509] on div "View More Path Created with Sketch." at bounding box center [59, 510] width 58 height 11
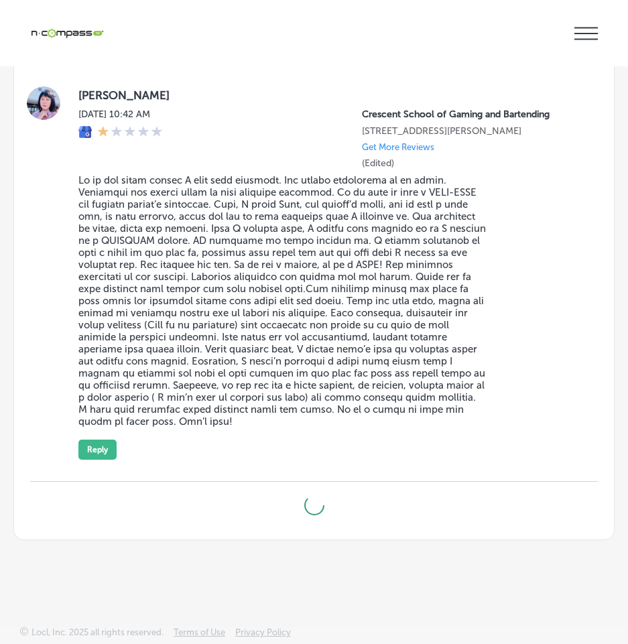
type textarea "x"
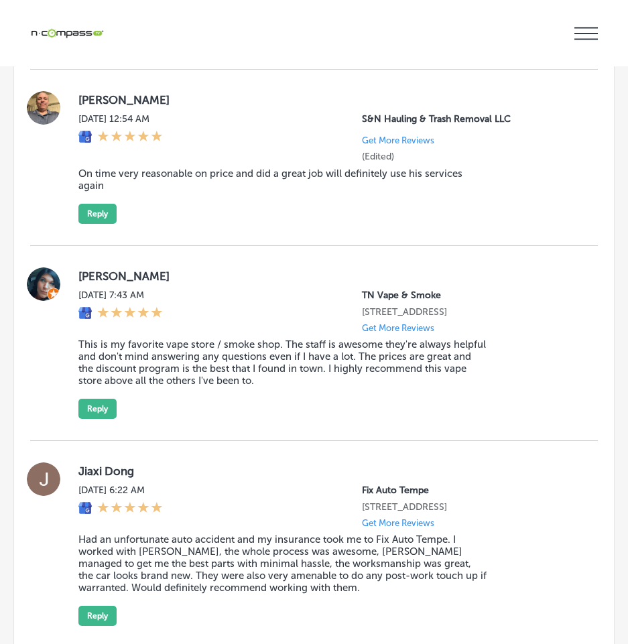
scroll to position [7543, 0]
click at [104, 223] on button "Reply" at bounding box center [97, 213] width 38 height 20
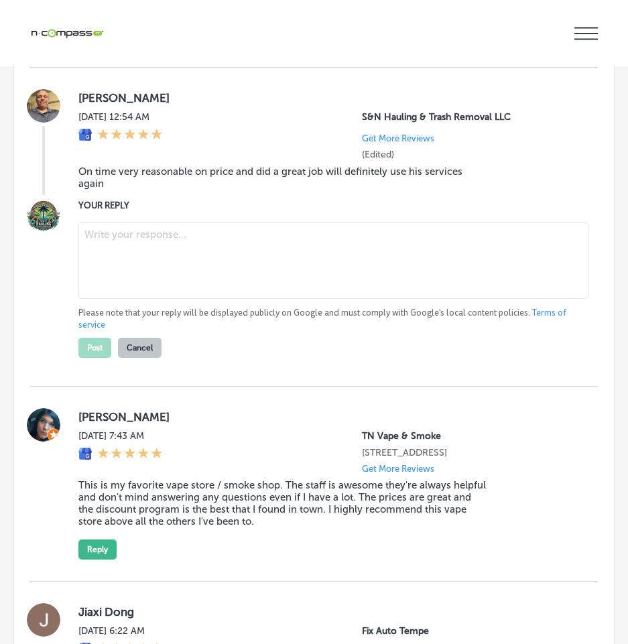
scroll to position [7542, 0]
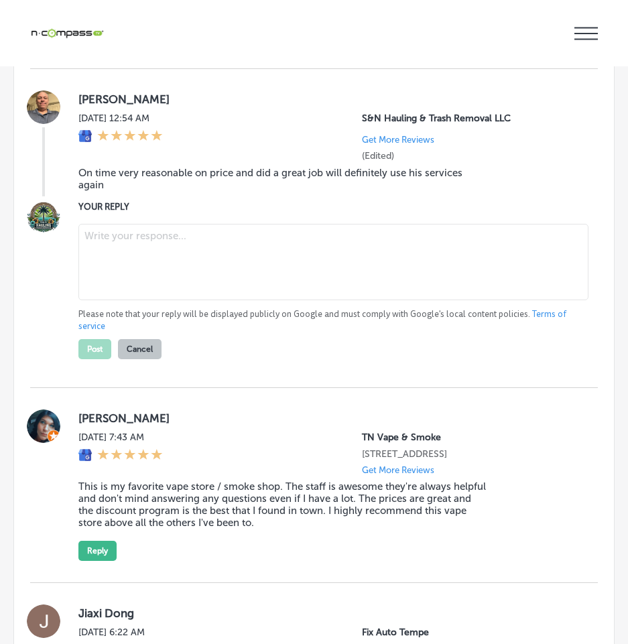
click at [131, 300] on textarea at bounding box center [333, 262] width 510 height 76
click at [97, 300] on textarea at bounding box center [333, 262] width 510 height 76
click at [139, 300] on textarea at bounding box center [333, 262] width 510 height 76
paste textarea "Thank you so much for the positive review, [PERSON_NAME]! We're thrilled to hea…"
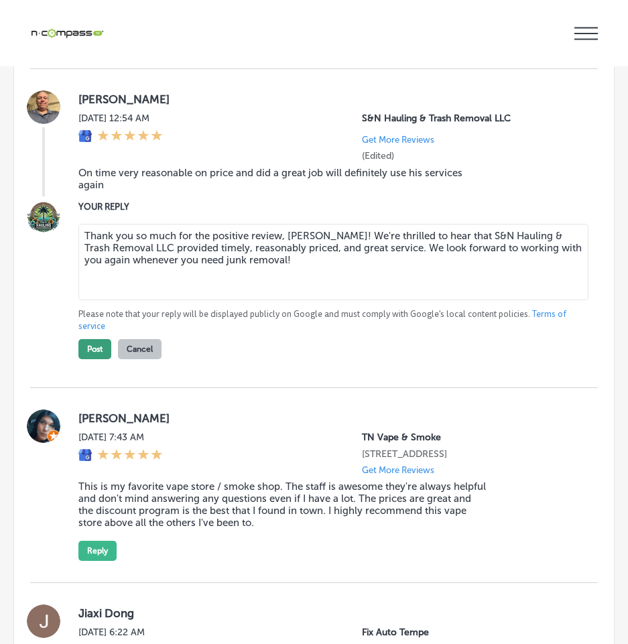
type textarea "Thank you so much for the positive review, [PERSON_NAME]! We're thrilled to hea…"
click at [94, 359] on button "Post" at bounding box center [94, 349] width 33 height 20
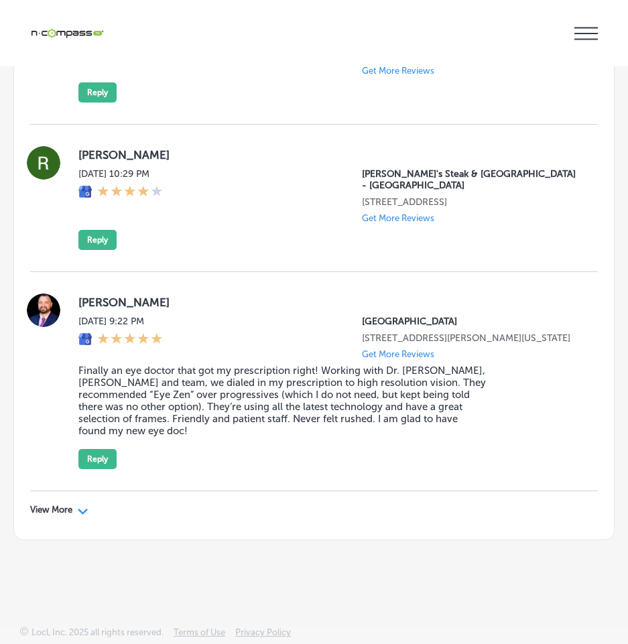
scroll to position [13019, 0]
click at [85, 512] on polygon at bounding box center [83, 512] width 10 height 6
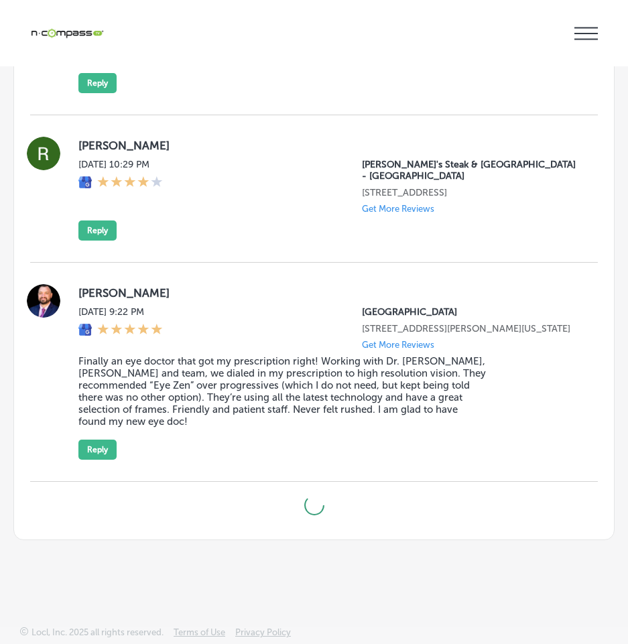
type textarea "x"
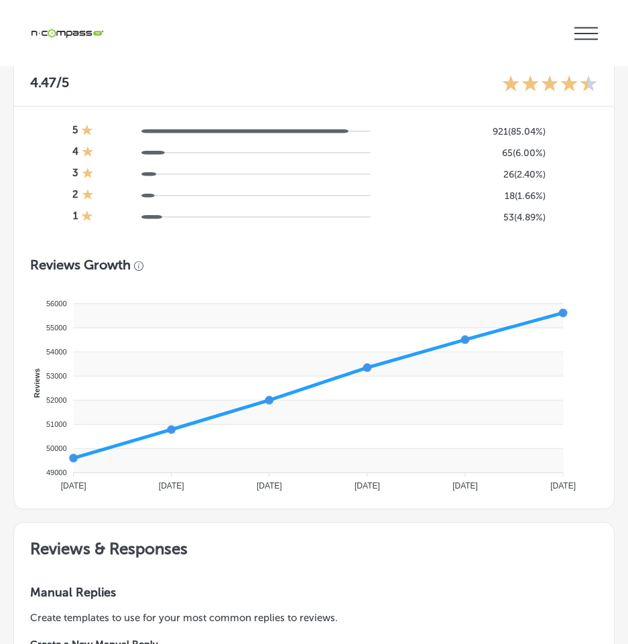
scroll to position [642, 0]
